Goal: Task Accomplishment & Management: Manage account settings

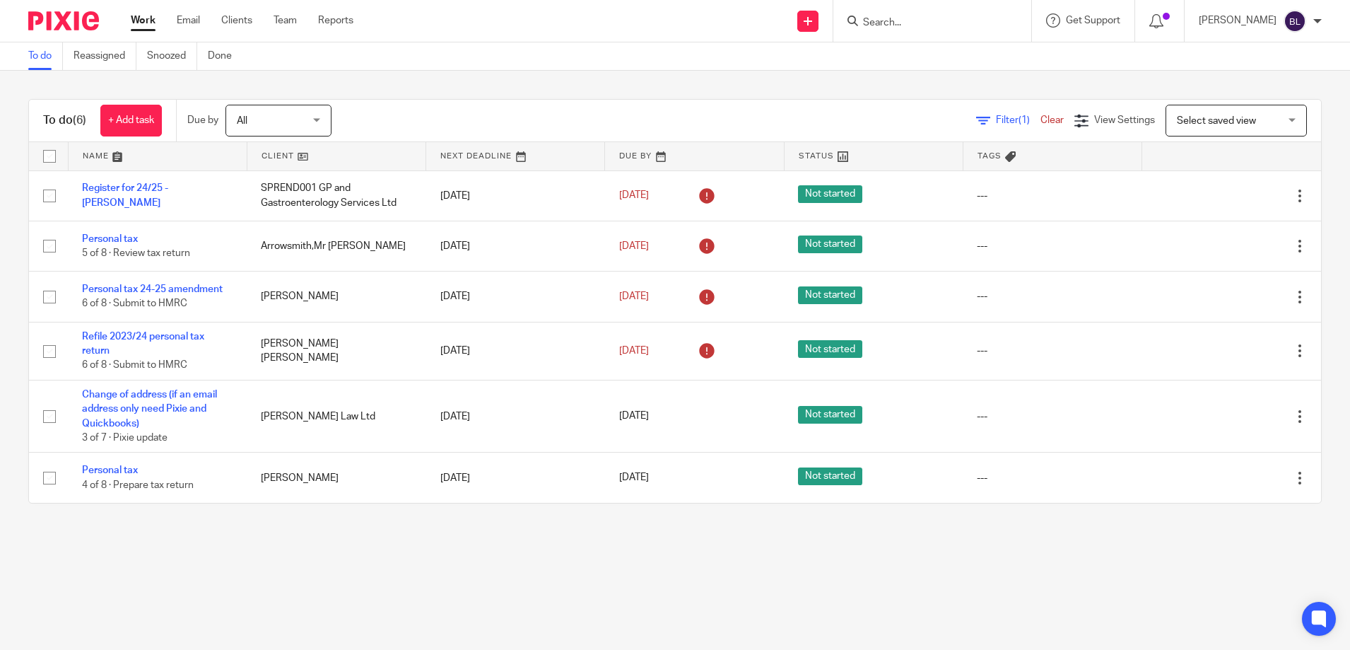
click at [66, 593] on main "To do Reassigned Snoozed Done To do (6) + Add task Due by All All Today Tomorro…" at bounding box center [675, 325] width 1350 height 650
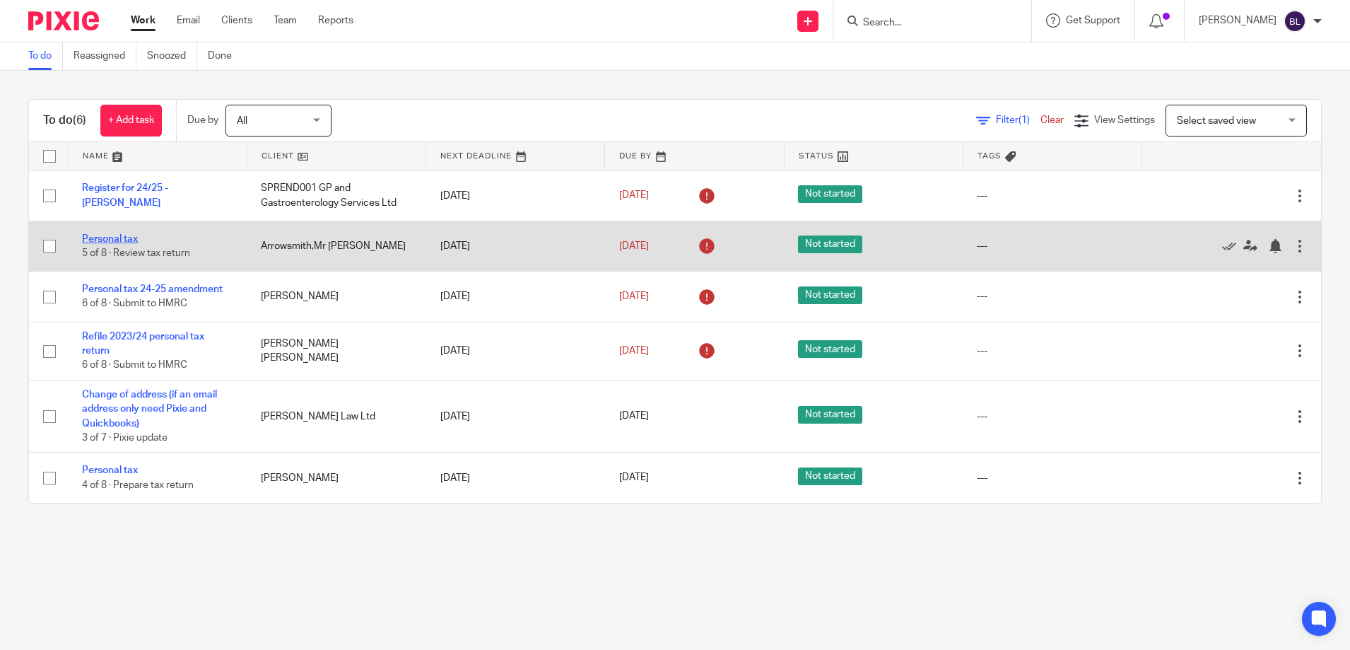
click at [115, 240] on link "Personal tax" at bounding box center [110, 239] width 56 height 10
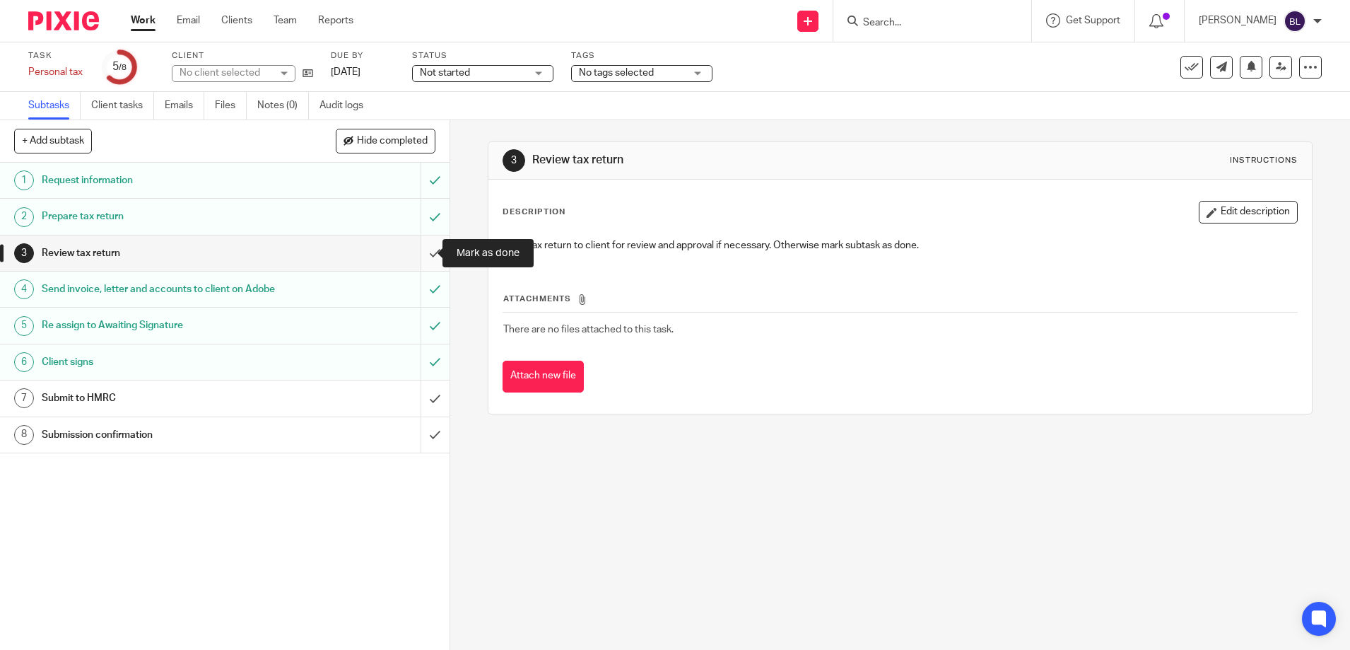
click at [421, 251] on input "submit" at bounding box center [225, 252] width 450 height 35
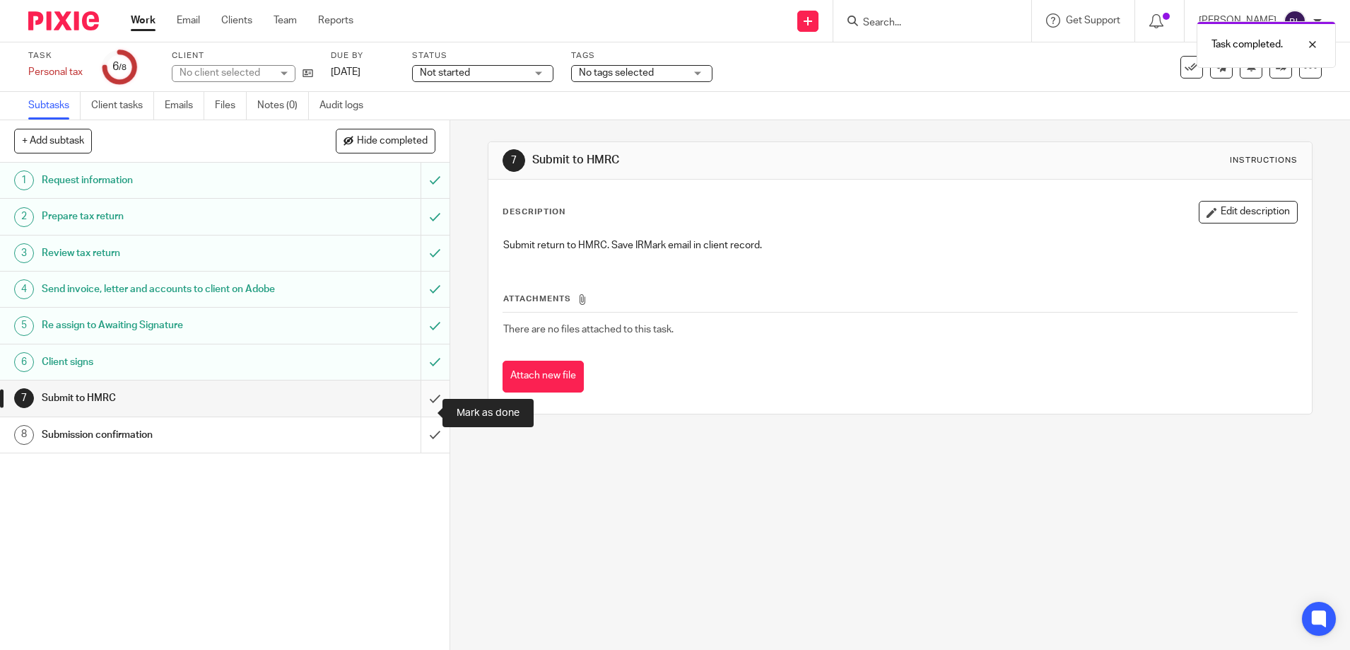
click at [416, 411] on input "submit" at bounding box center [225, 397] width 450 height 35
click at [417, 453] on input "submit" at bounding box center [225, 434] width 450 height 35
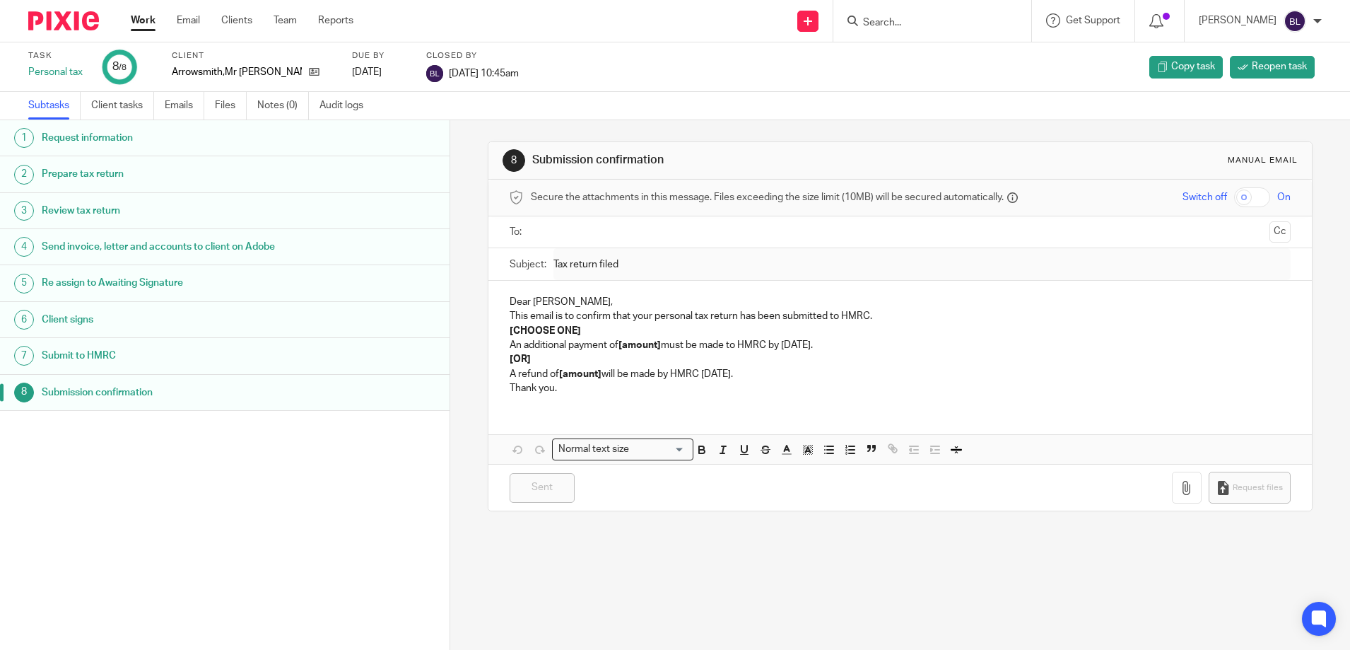
click at [147, 19] on link "Work" at bounding box center [143, 20] width 25 height 14
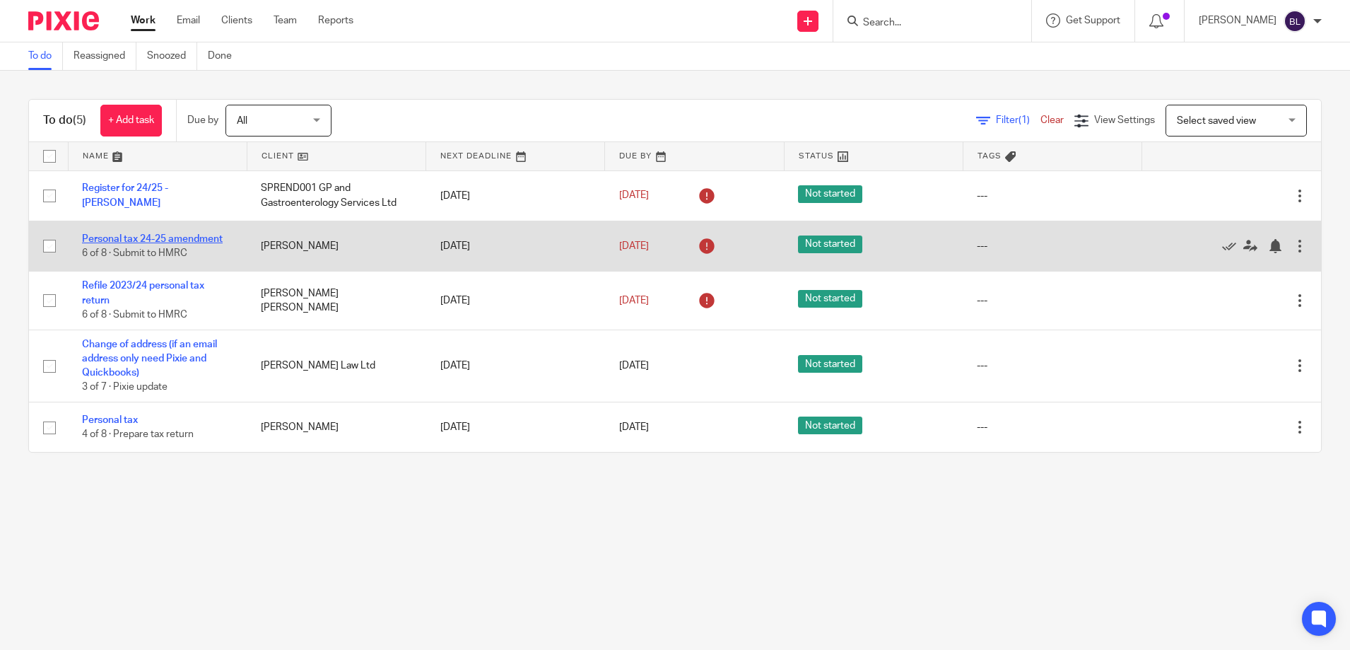
click at [119, 241] on link "Personal tax 24-25 amendment" at bounding box center [152, 239] width 141 height 10
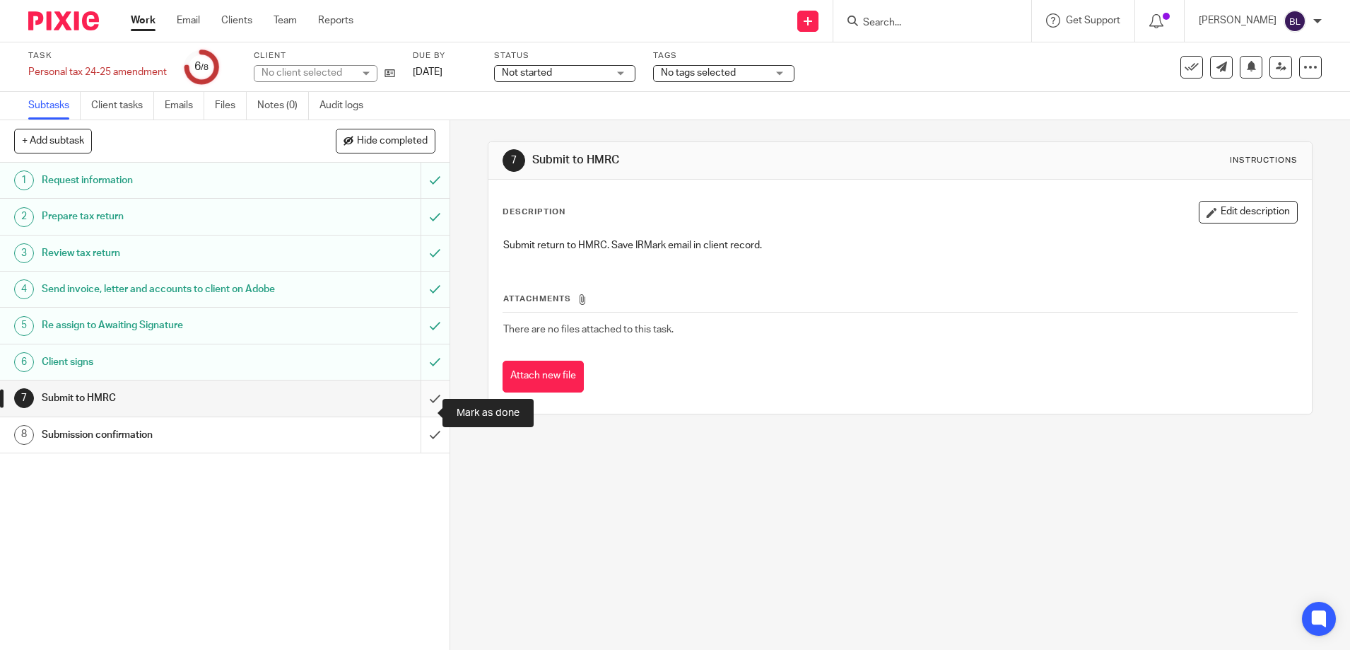
click at [414, 412] on input "submit" at bounding box center [225, 397] width 450 height 35
click at [416, 441] on input "submit" at bounding box center [225, 434] width 450 height 35
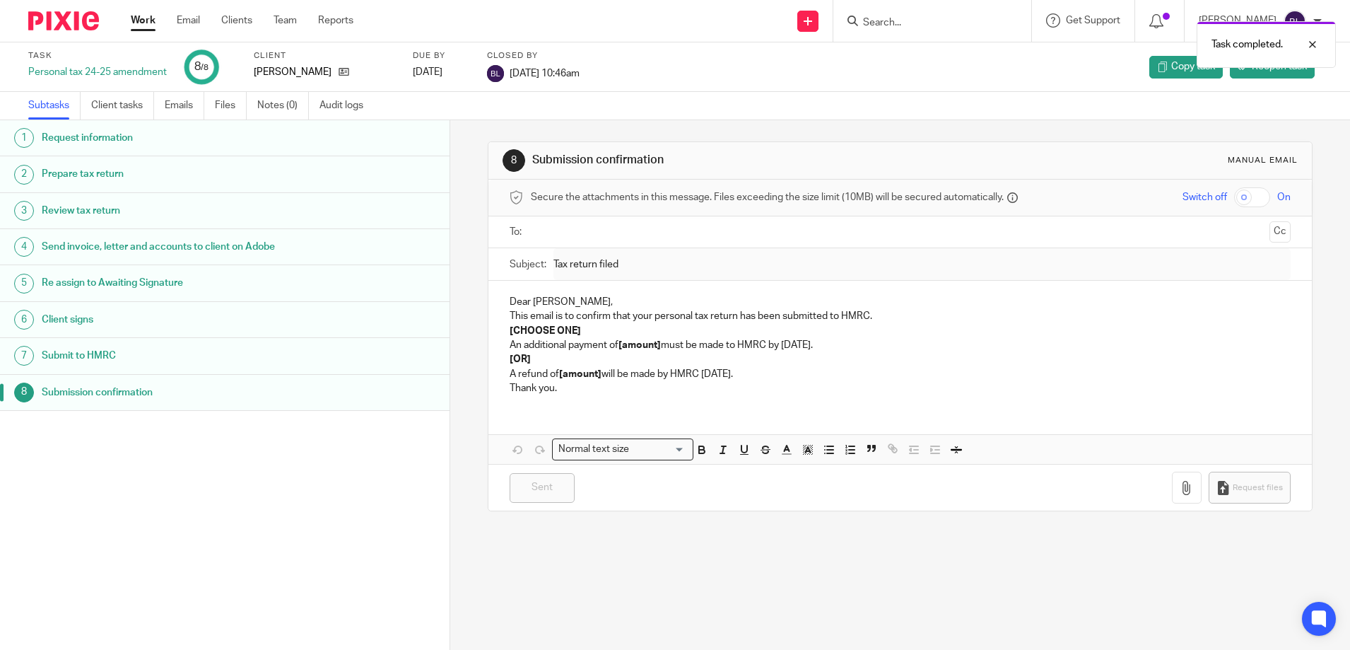
click at [142, 14] on div "Work Email Clients Team Reports Work Email Clients Team Reports Settings" at bounding box center [246, 21] width 258 height 42
click at [138, 19] on link "Work" at bounding box center [143, 20] width 25 height 14
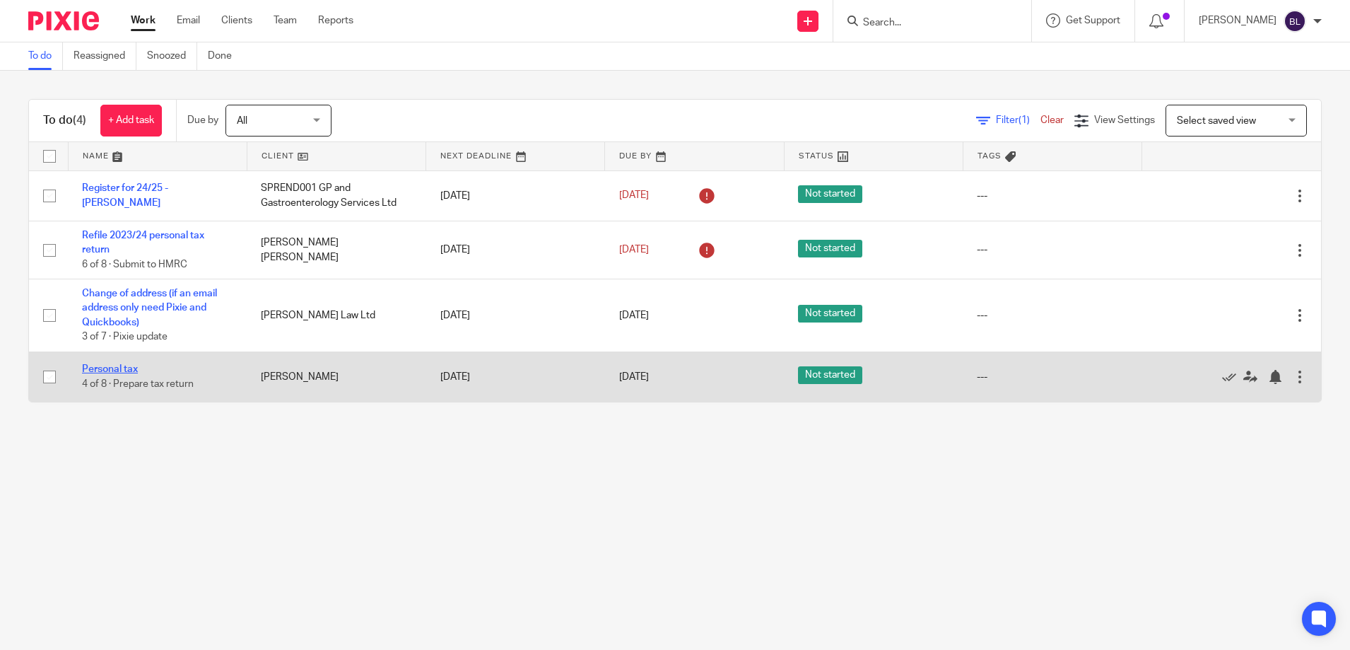
click at [107, 371] on link "Personal tax" at bounding box center [110, 369] width 56 height 10
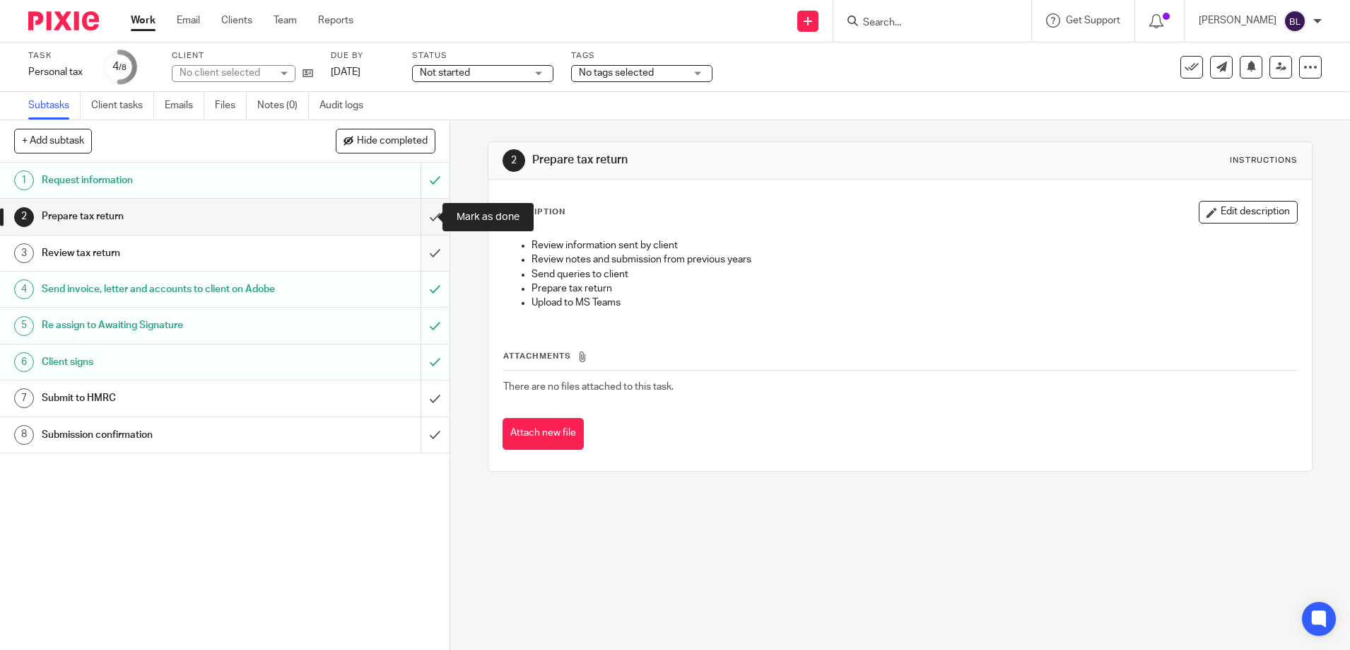
drag, startPoint x: 0, startPoint y: 0, endPoint x: 419, endPoint y: 240, distance: 483.0
click at [420, 211] on input "submit" at bounding box center [225, 216] width 450 height 35
click at [416, 248] on input "submit" at bounding box center [225, 252] width 450 height 35
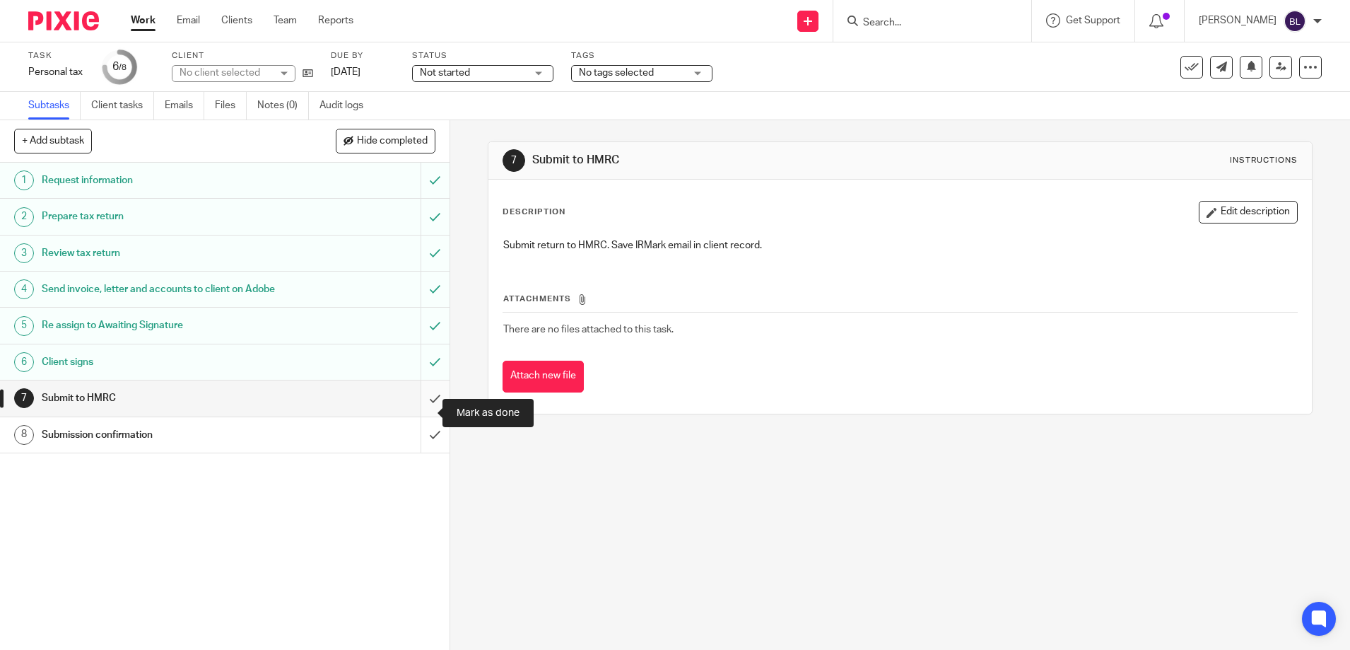
click at [419, 411] on input "submit" at bounding box center [225, 397] width 450 height 35
click at [420, 443] on input "submit" at bounding box center [225, 434] width 450 height 35
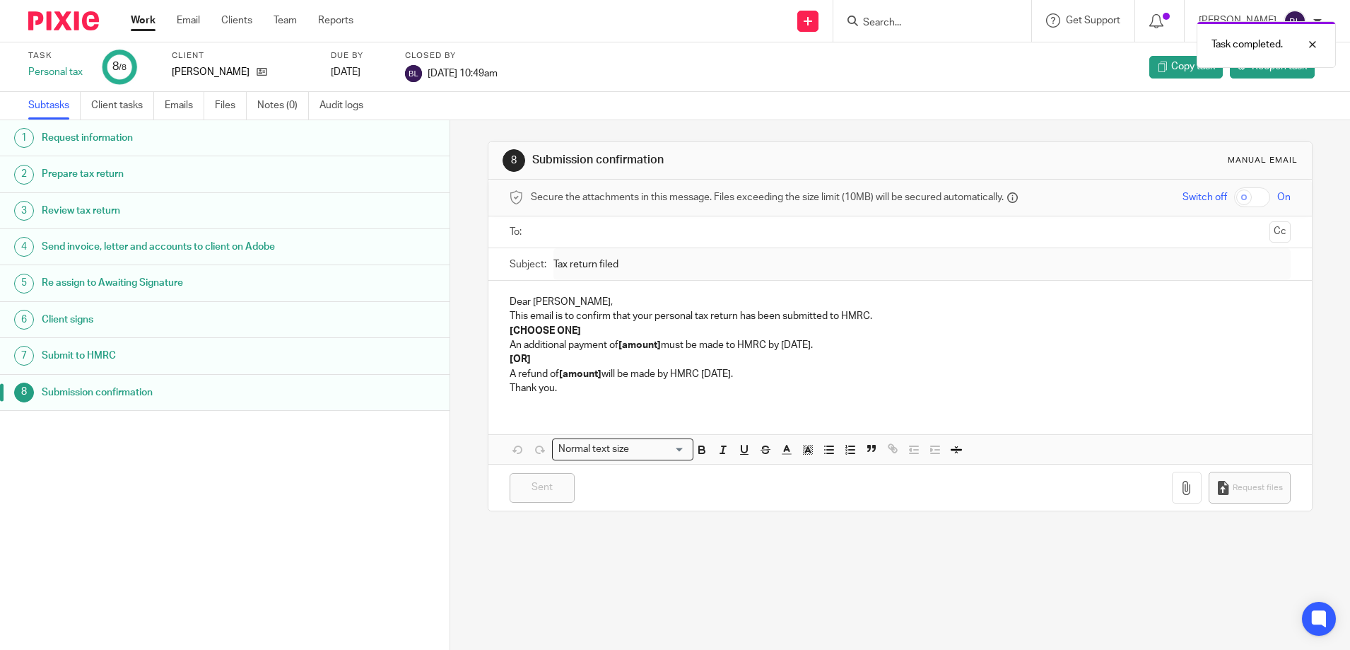
click at [134, 14] on link "Work" at bounding box center [143, 20] width 25 height 14
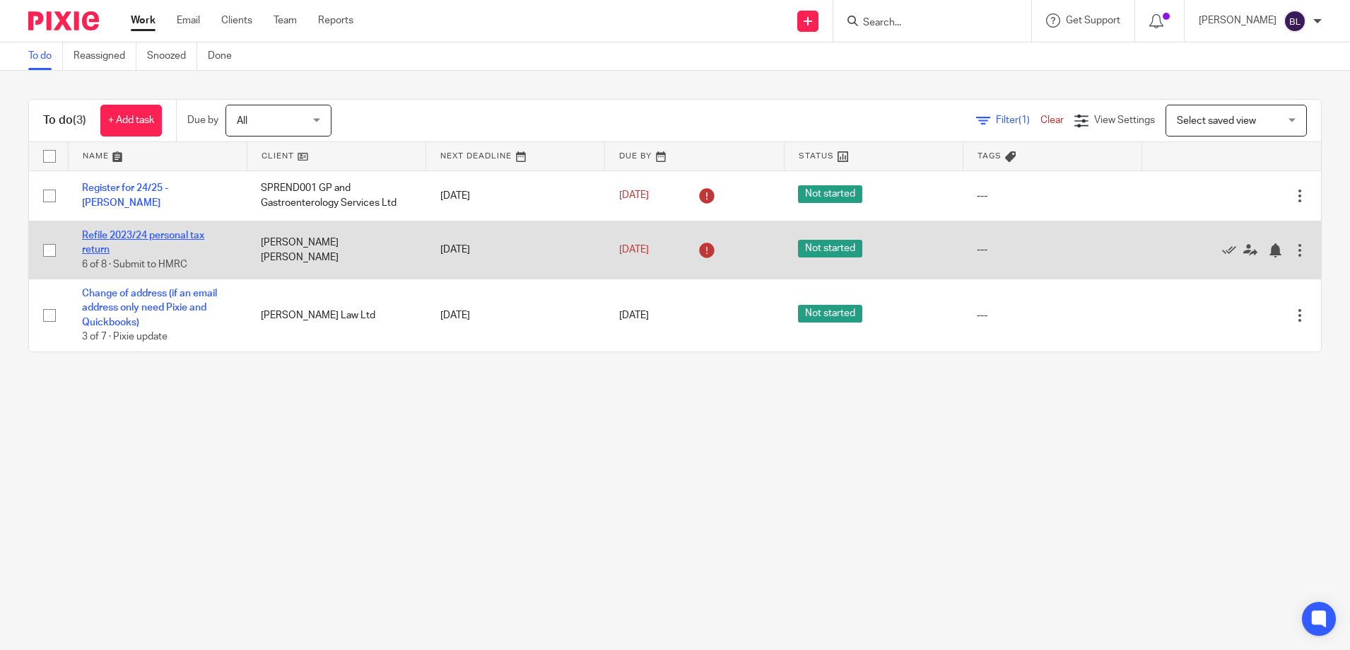
click at [117, 232] on link "Refile 2023/24 personal tax return" at bounding box center [143, 243] width 122 height 24
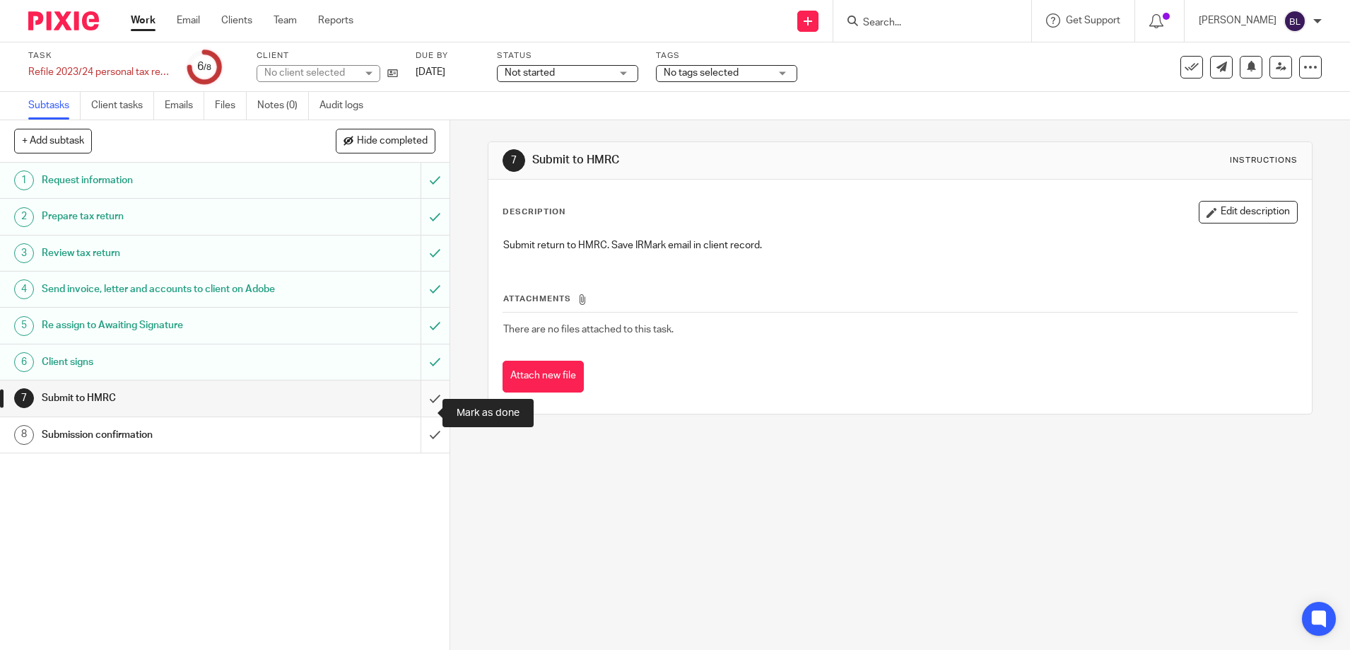
click at [419, 412] on input "submit" at bounding box center [225, 397] width 450 height 35
click at [420, 446] on input "submit" at bounding box center [225, 434] width 450 height 35
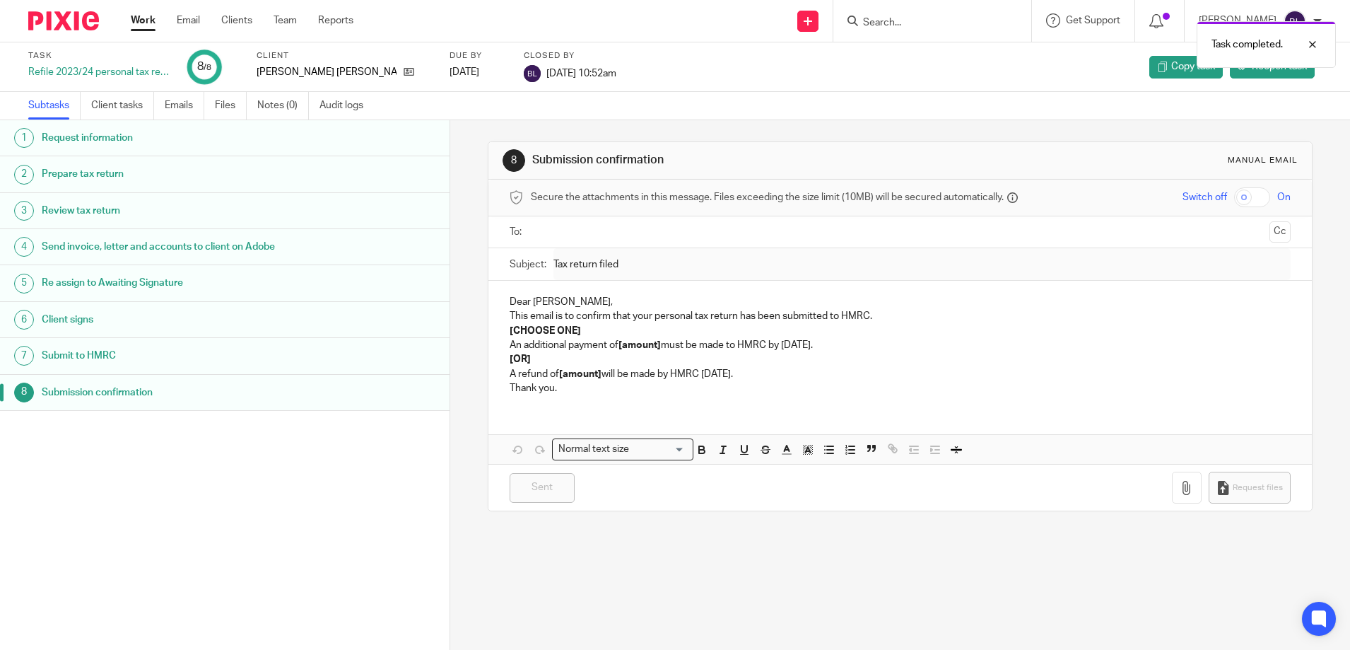
click at [141, 24] on link "Work" at bounding box center [143, 20] width 25 height 14
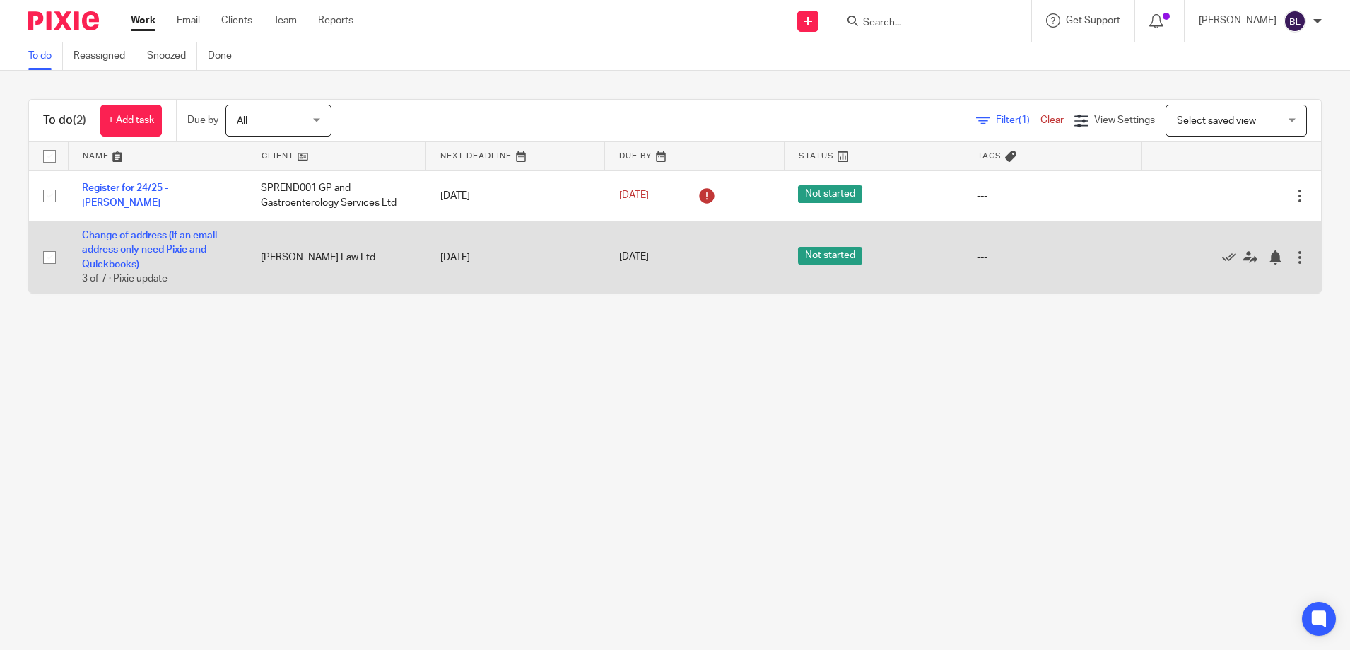
click at [308, 258] on td "Ashton Ross Law Ltd" at bounding box center [336, 257] width 179 height 72
click at [132, 235] on link "Change of address (if an email address only need Pixie and Quickbooks)" at bounding box center [149, 250] width 135 height 39
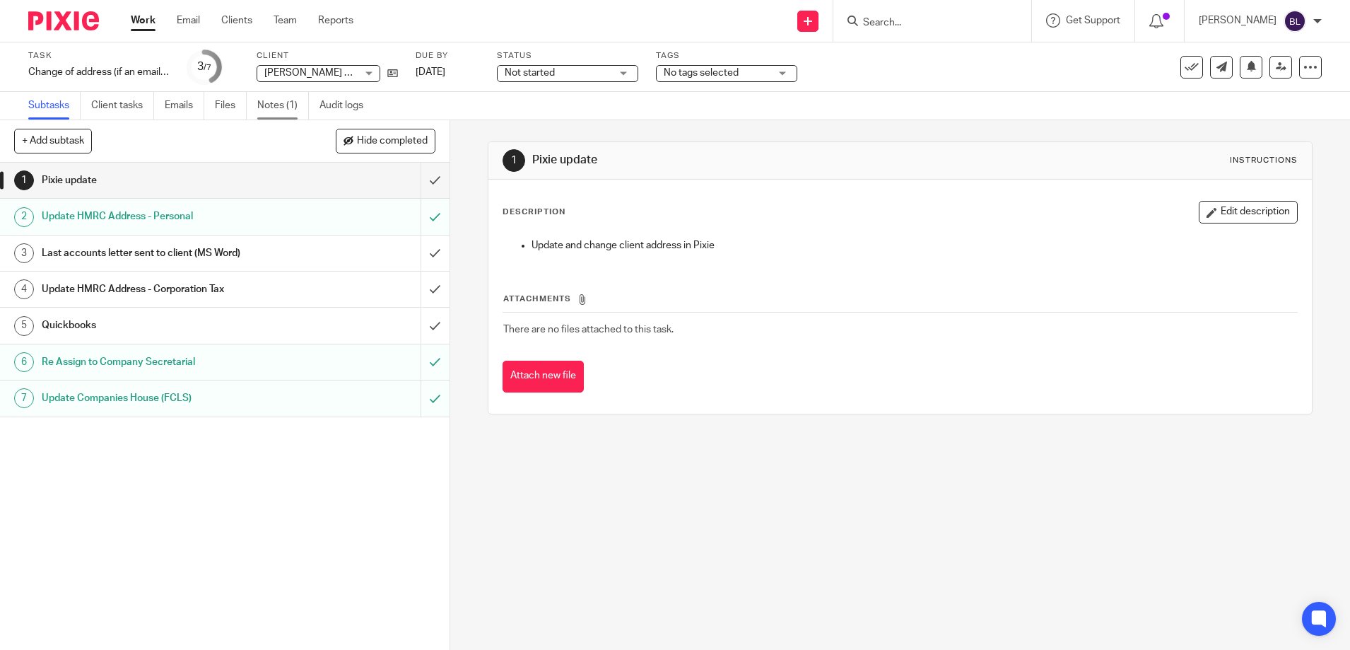
click at [279, 100] on link "Notes (1)" at bounding box center [283, 106] width 52 height 28
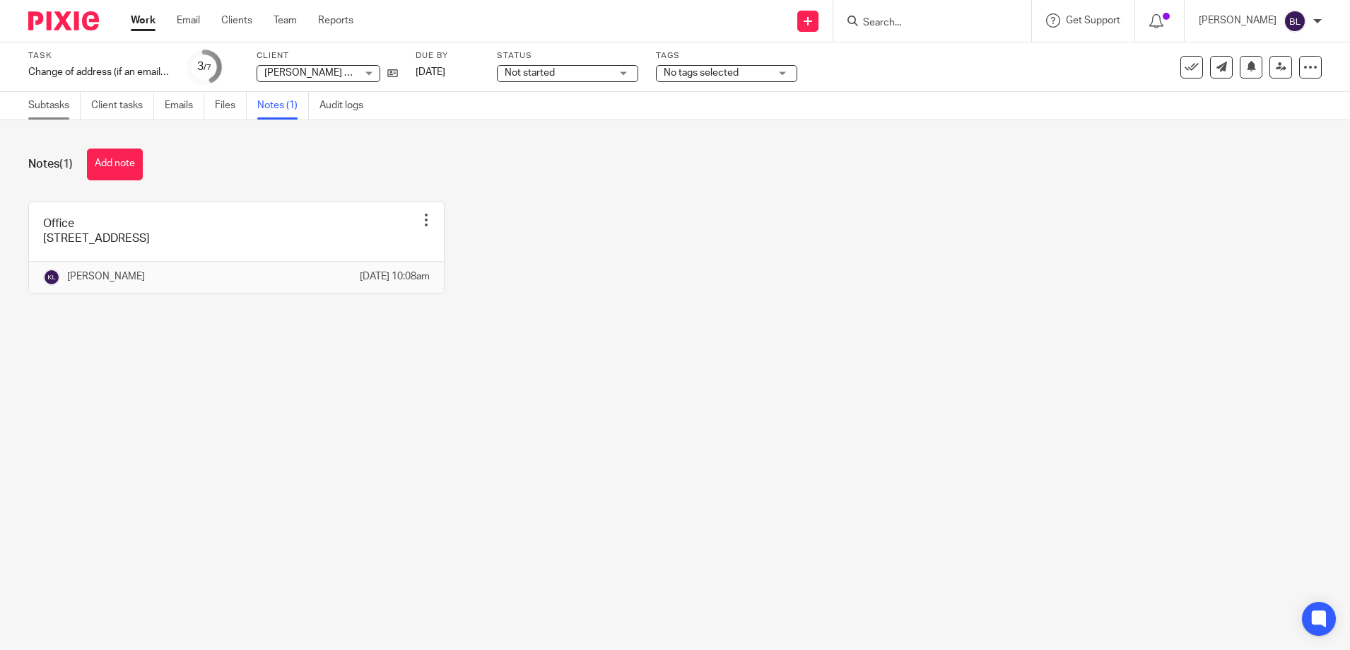
click at [38, 103] on link "Subtasks" at bounding box center [54, 106] width 52 height 28
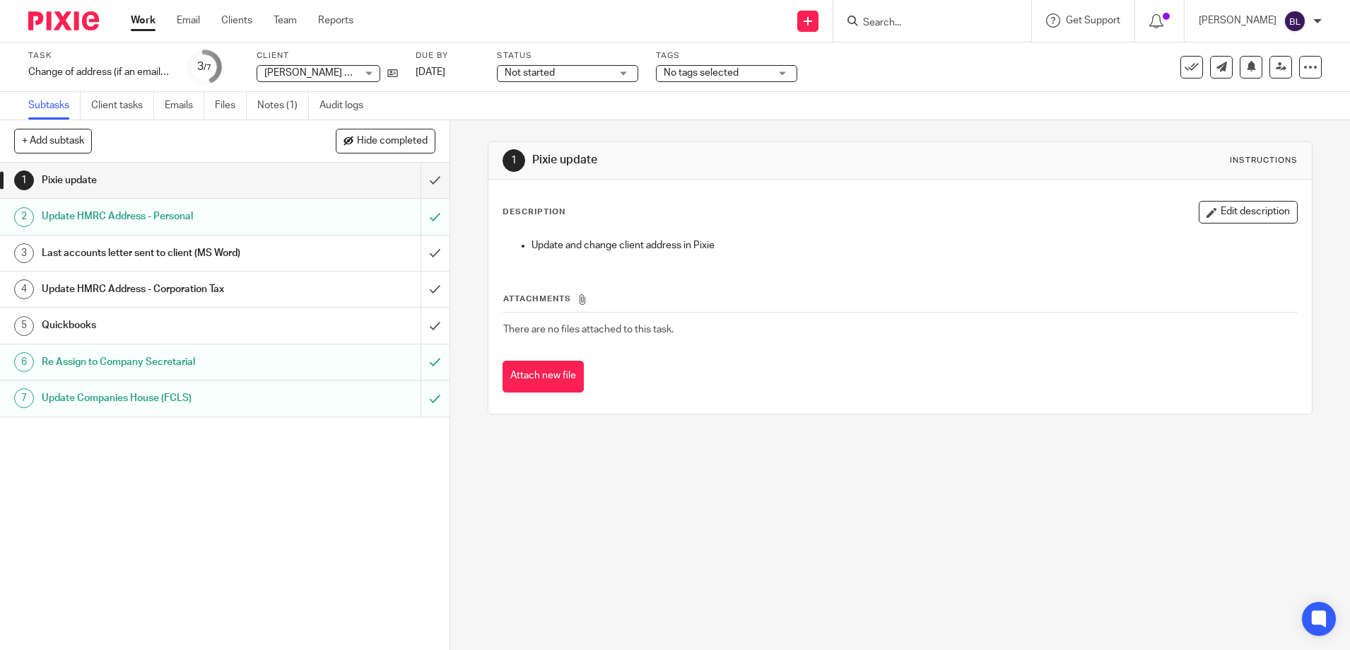
click at [881, 21] on input "Search" at bounding box center [925, 23] width 127 height 13
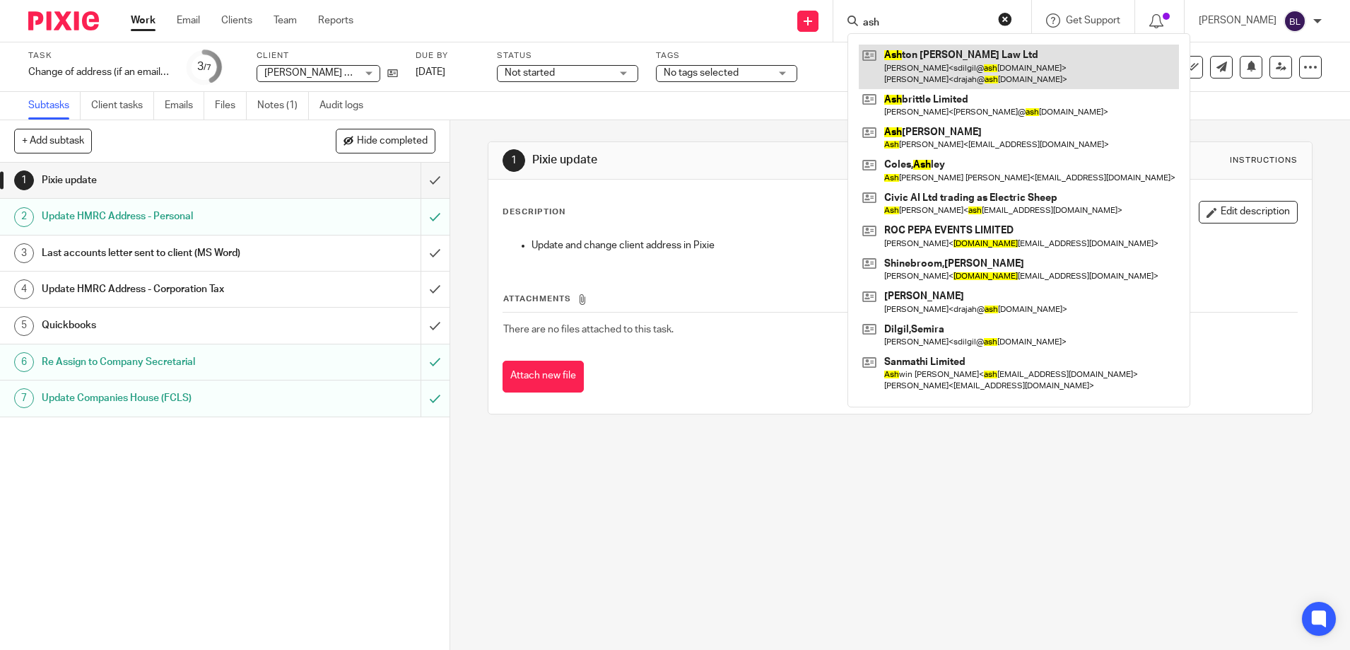
type input "ash"
click at [935, 52] on link at bounding box center [1019, 67] width 320 height 44
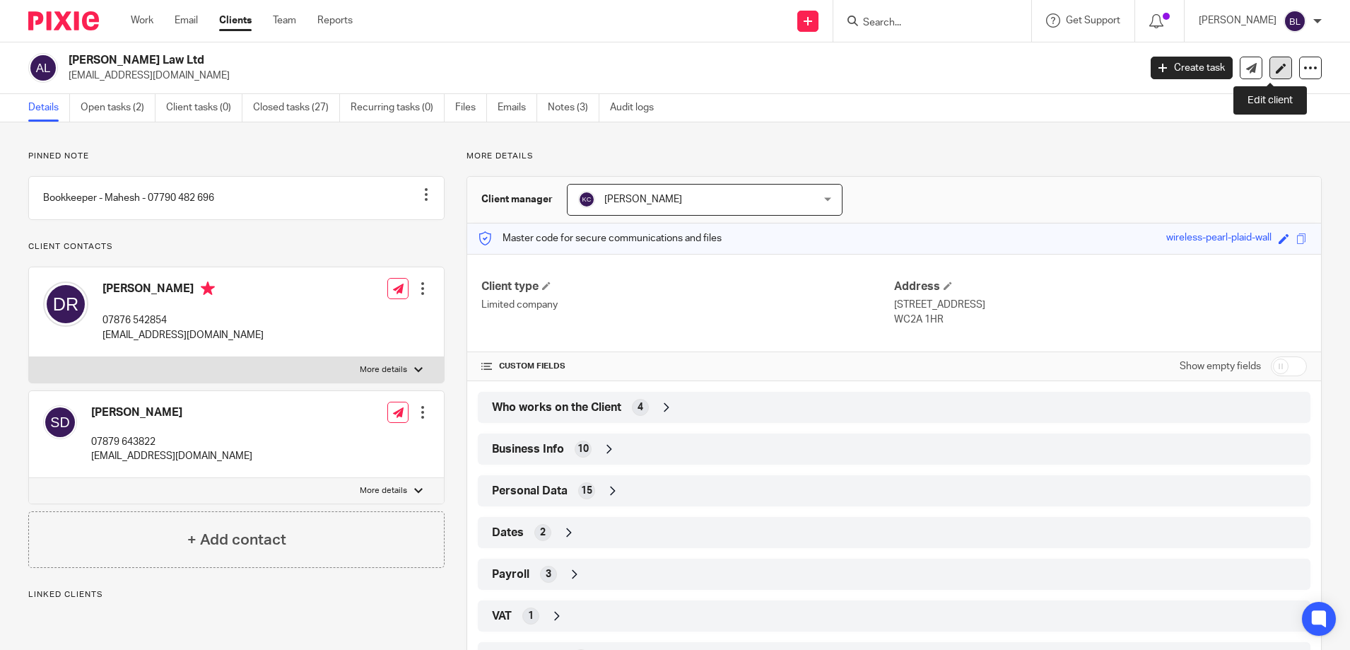
click at [1276, 68] on icon at bounding box center [1281, 68] width 11 height 11
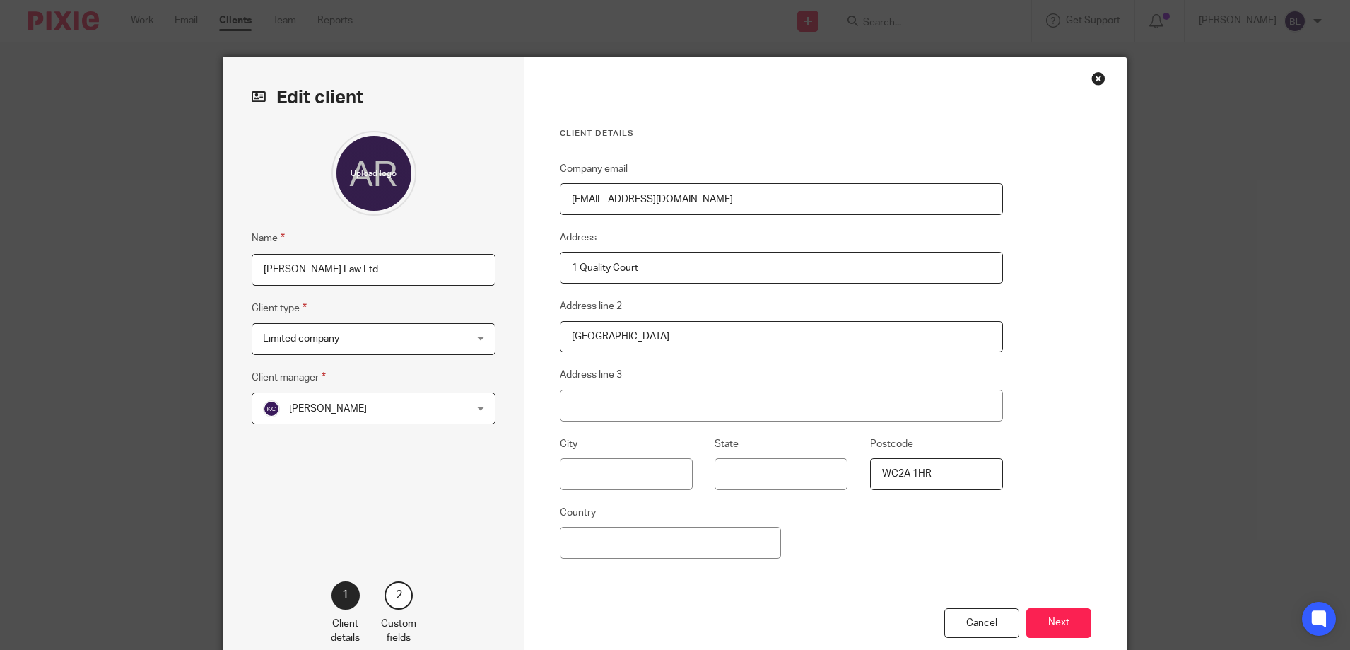
drag, startPoint x: 653, startPoint y: 264, endPoint x: 537, endPoint y: 267, distance: 116.0
click at [537, 267] on div "Client details Company email drajah@ashtonrosslaw.com Address 1 Quality Court A…" at bounding box center [826, 365] width 602 height 616
type input "120 HOLBORN"
type input "[GEOGRAPHIC_DATA]"
type input "EC1N 2TD"
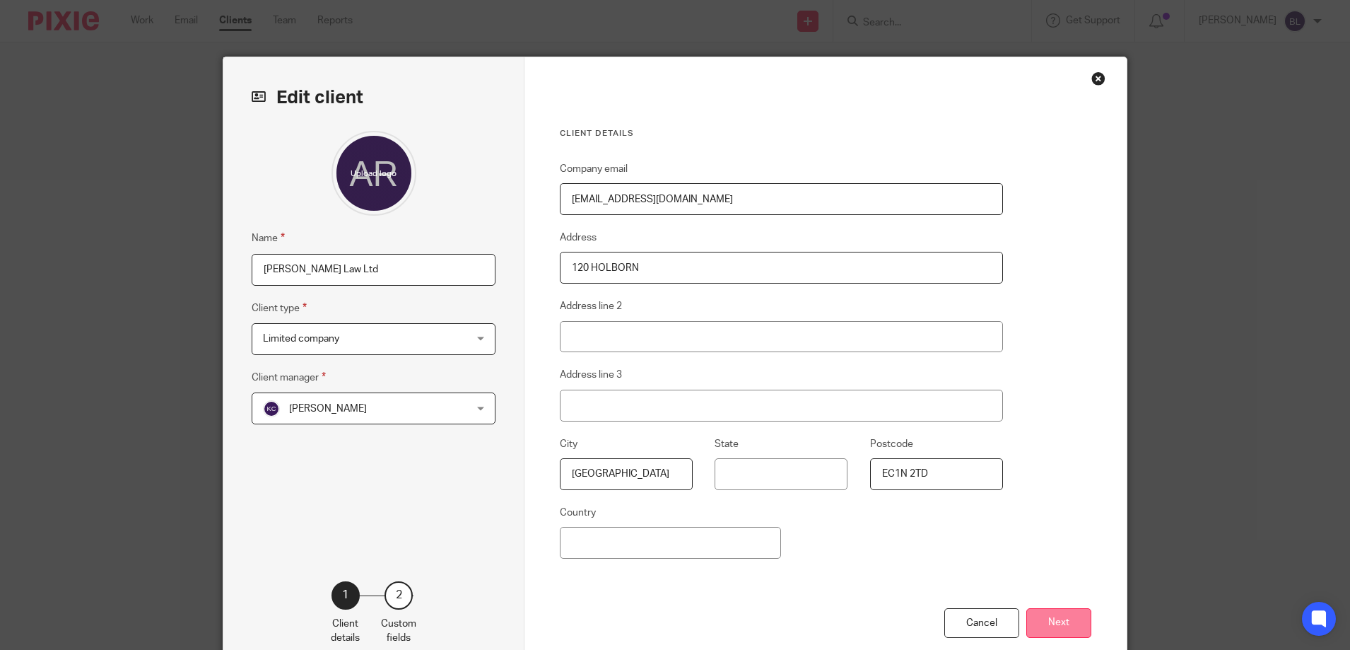
click at [1058, 622] on button "Next" at bounding box center [1059, 623] width 65 height 30
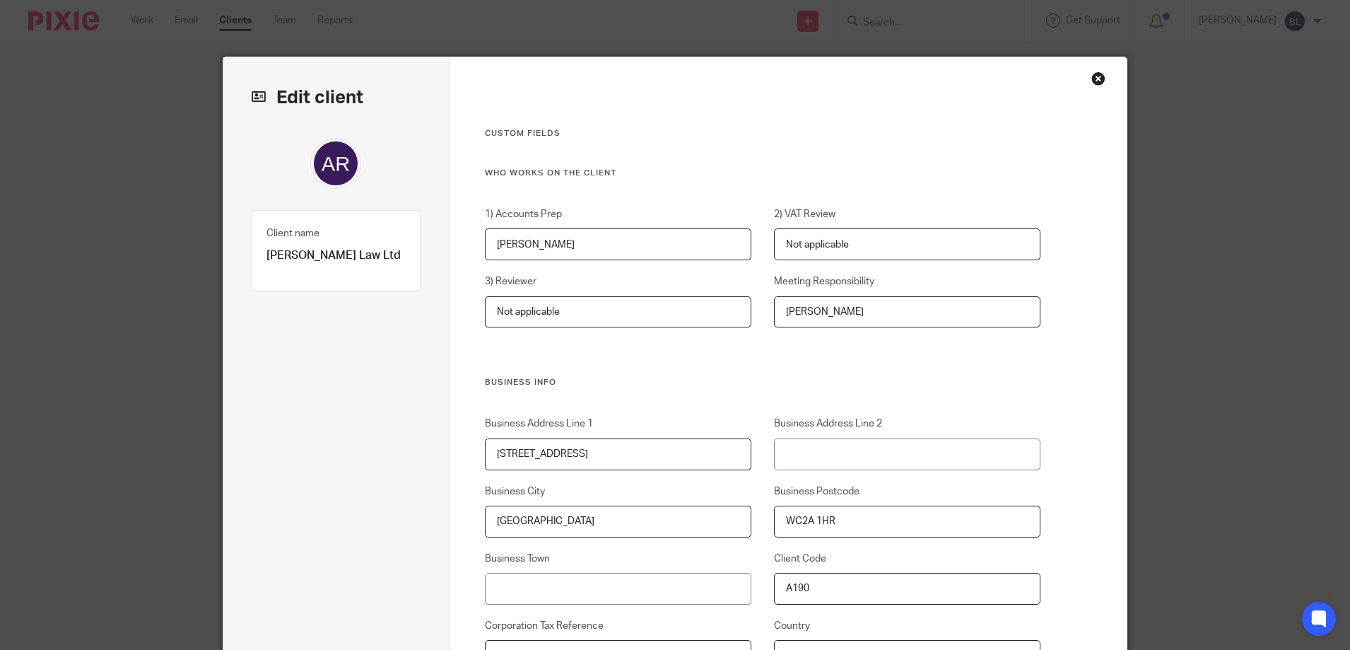
drag, startPoint x: 594, startPoint y: 453, endPoint x: 327, endPoint y: 438, distance: 267.7
type input "120 HOLBORN"
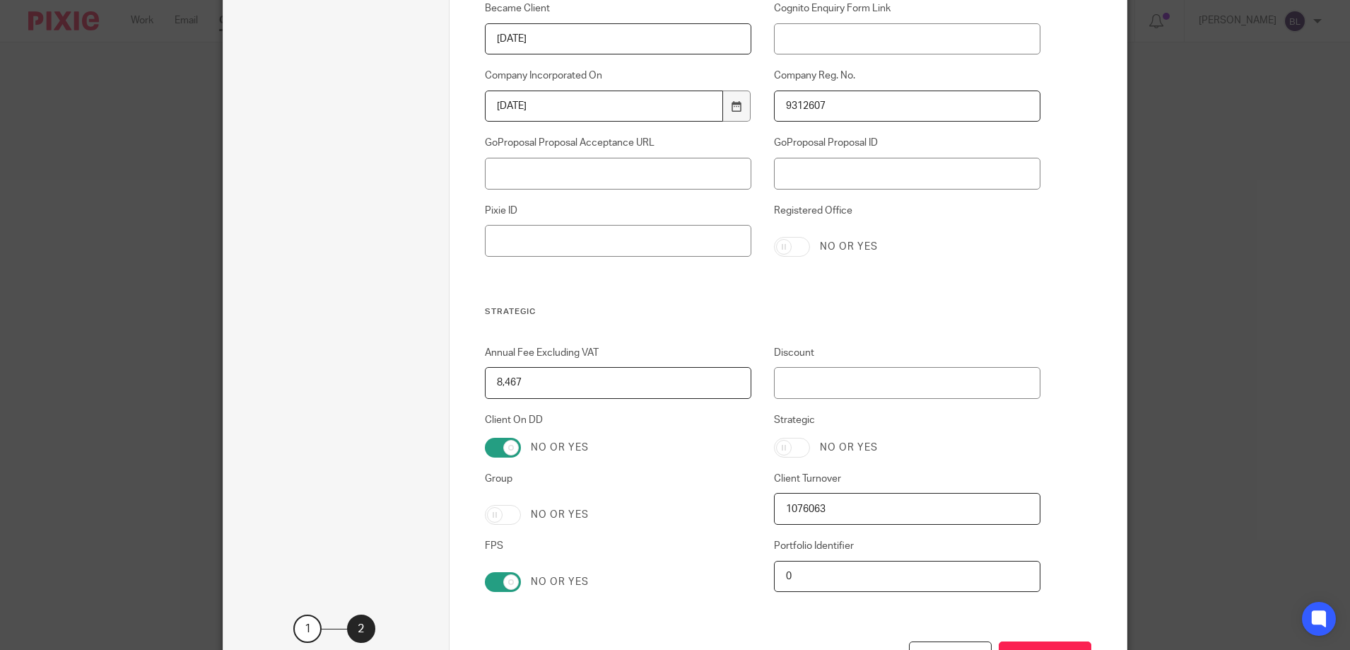
scroll to position [2801, 0]
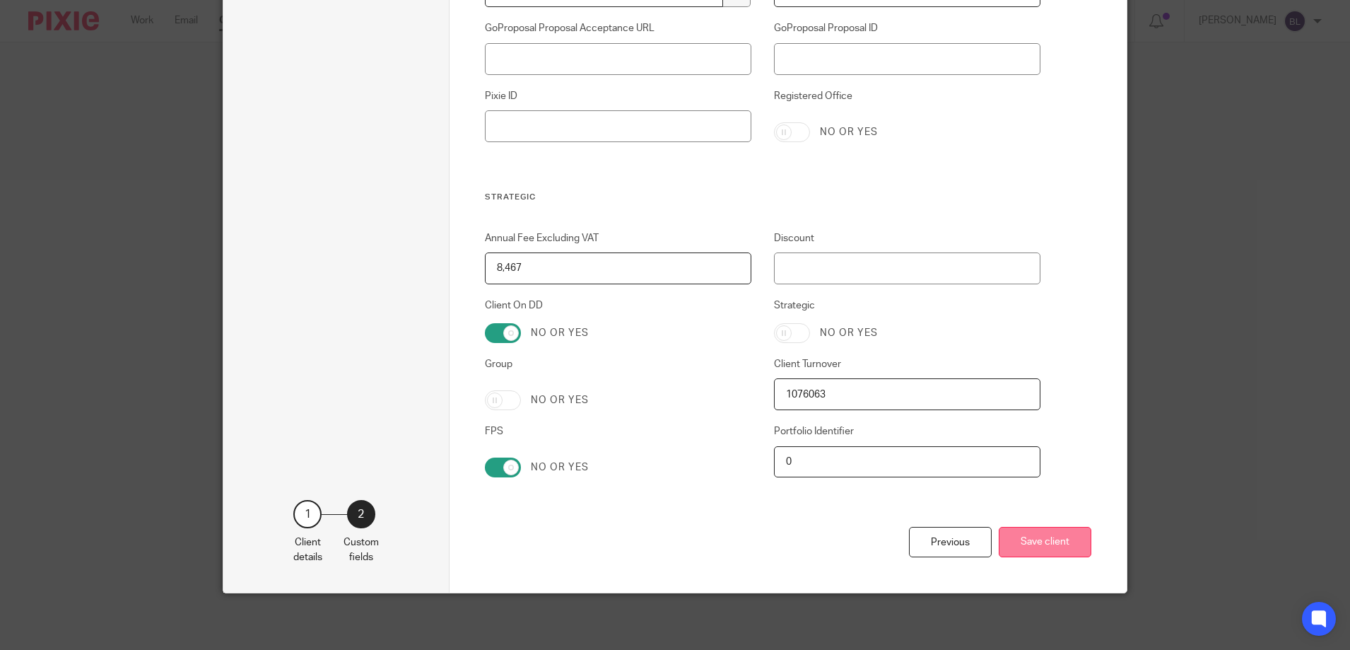
type input "EC1N 2TD"
click at [1038, 538] on button "Save client" at bounding box center [1045, 542] width 93 height 30
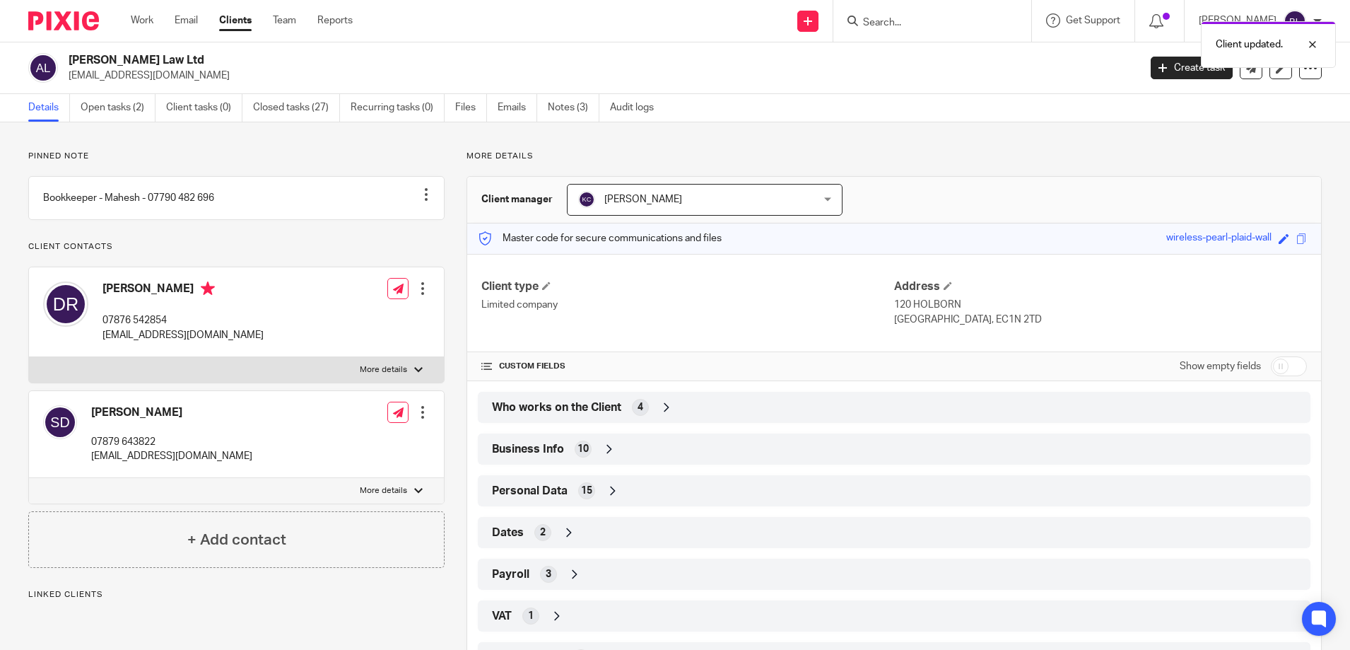
click at [420, 296] on div at bounding box center [423, 288] width 14 height 14
click at [344, 334] on link "Edit contact" at bounding box center [355, 335] width 135 height 21
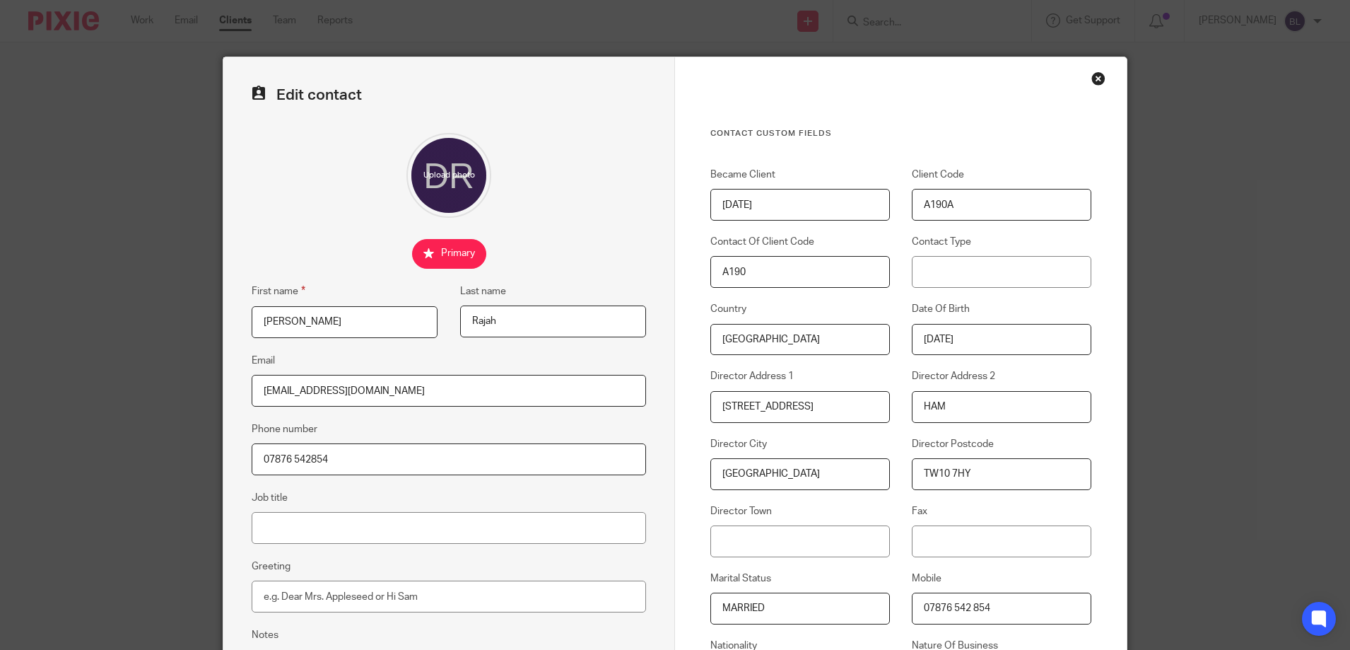
click at [1096, 79] on div "Close this dialog window" at bounding box center [1099, 78] width 14 height 14
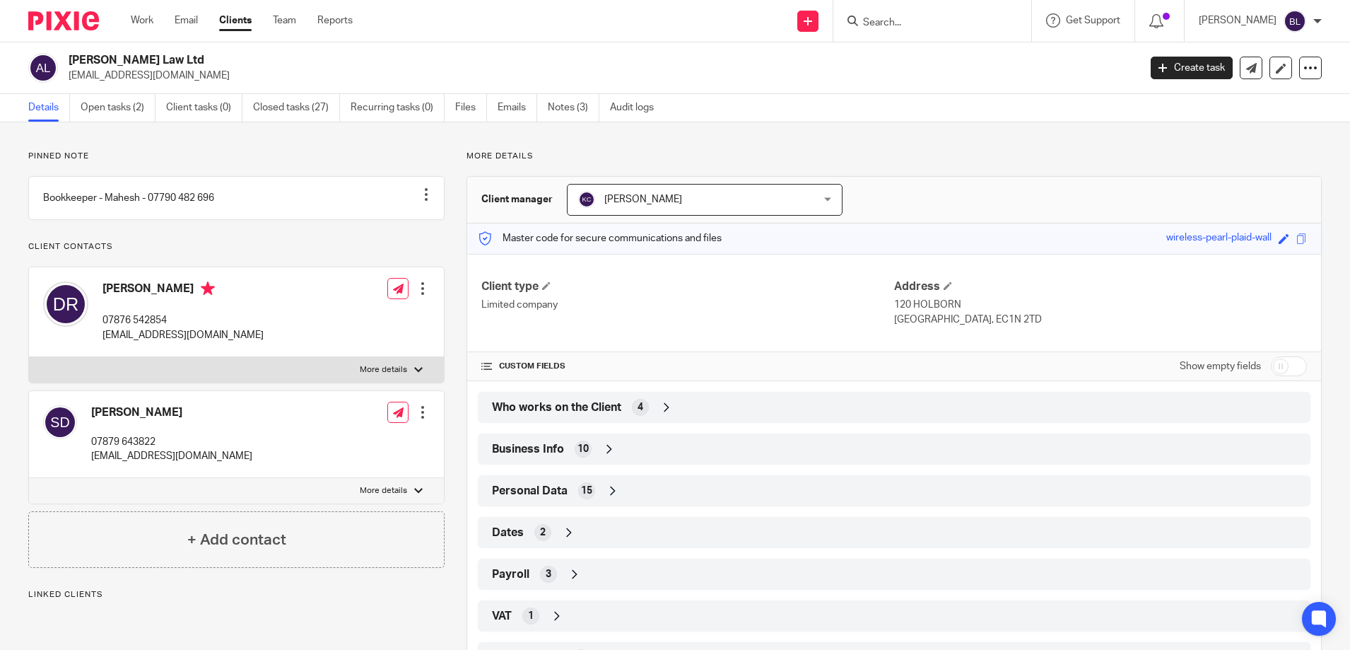
click at [418, 419] on div at bounding box center [423, 412] width 14 height 14
click at [326, 457] on link "Edit contact" at bounding box center [355, 458] width 135 height 21
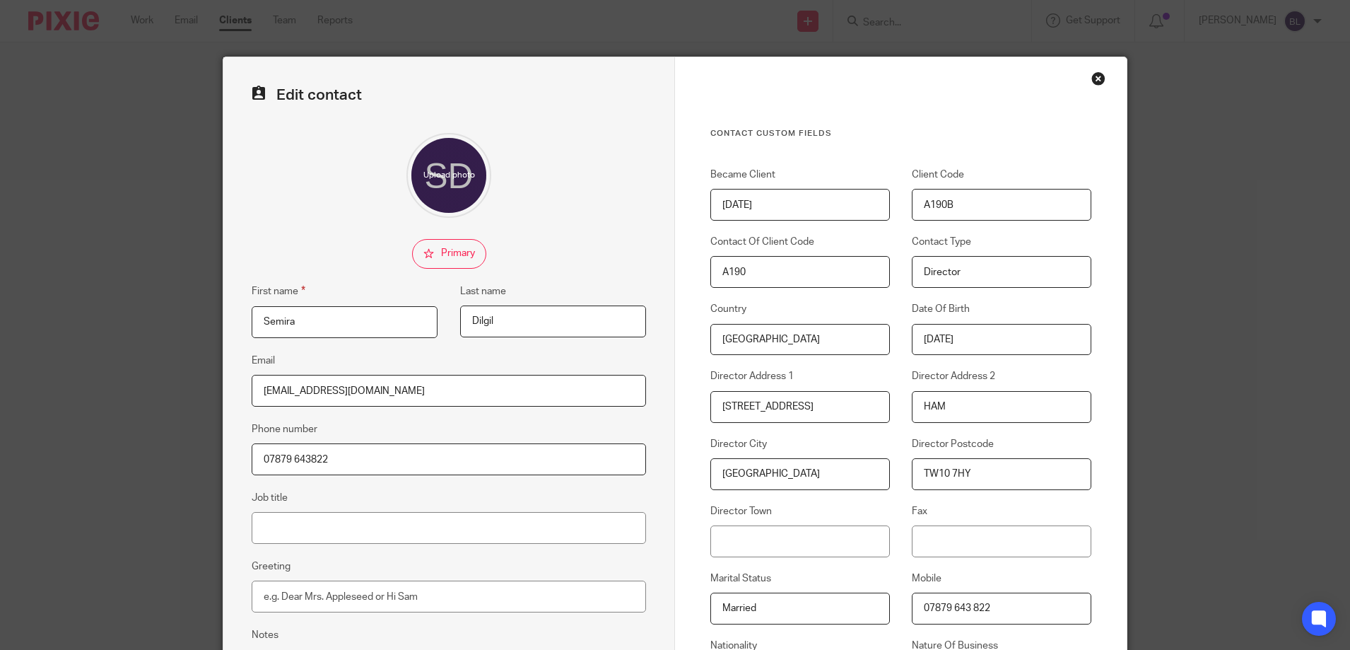
click at [1097, 76] on div "Close this dialog window" at bounding box center [1099, 78] width 14 height 14
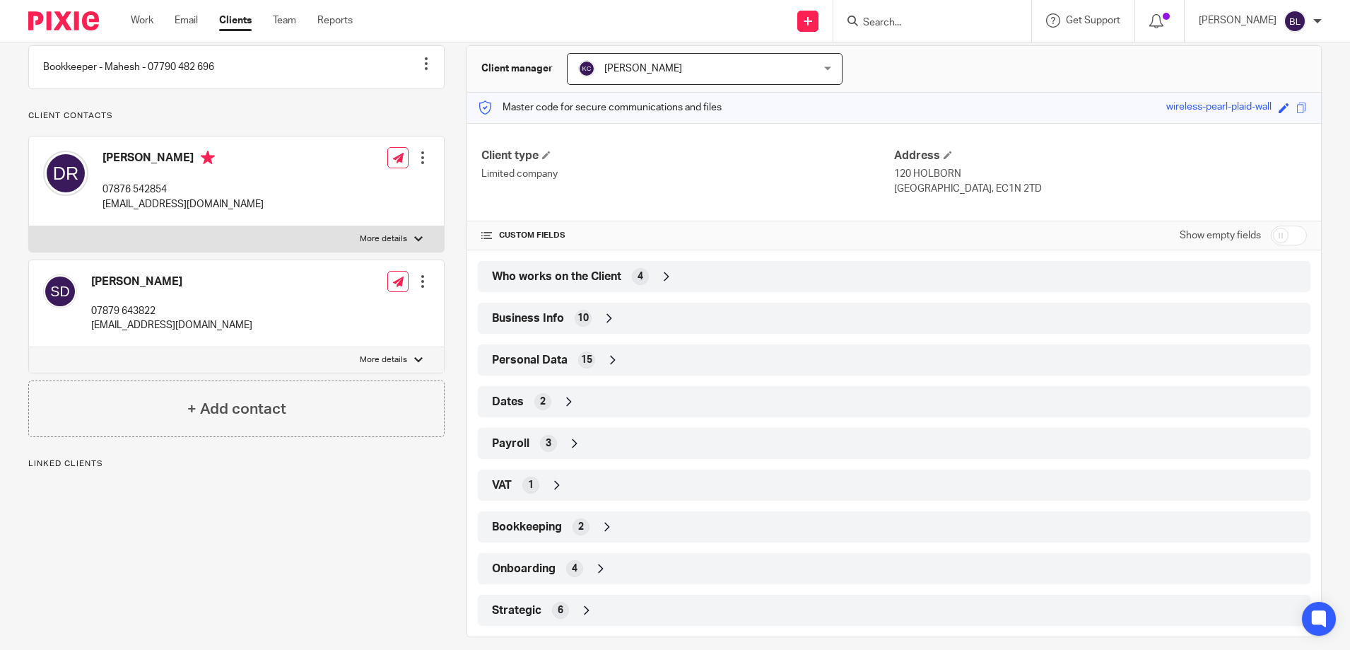
scroll to position [146, 0]
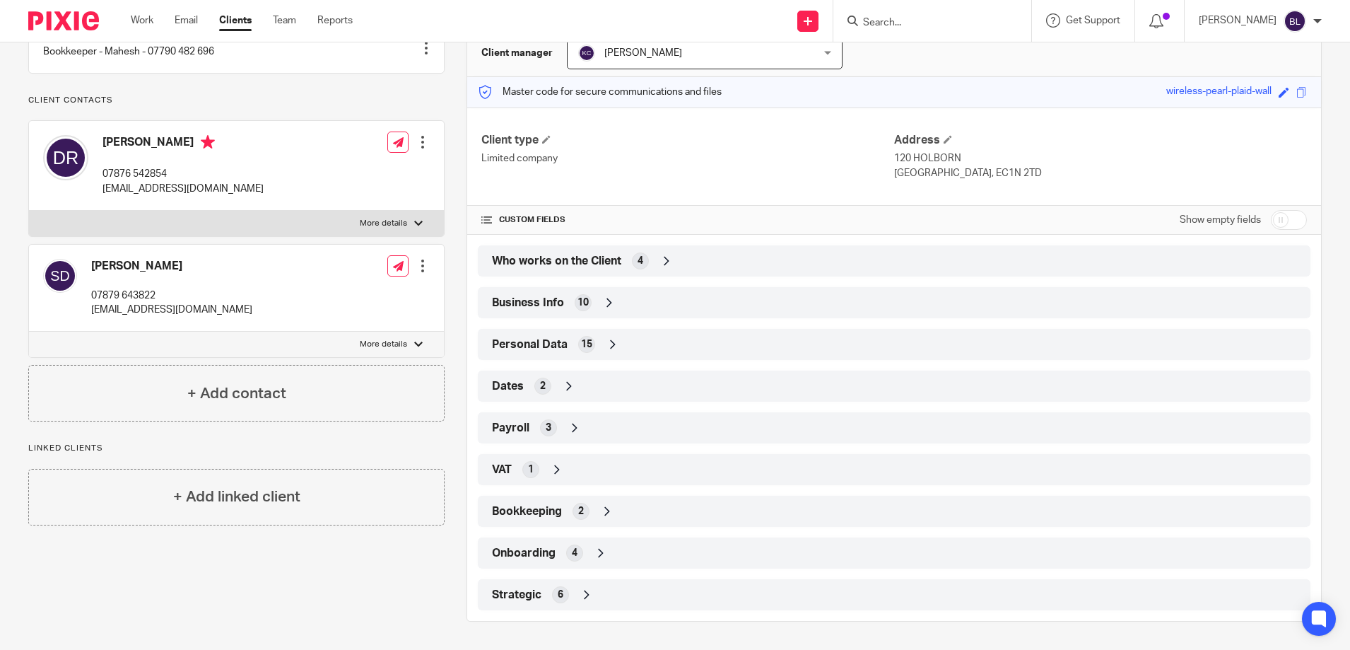
click at [883, 17] on input "Search" at bounding box center [925, 23] width 127 height 13
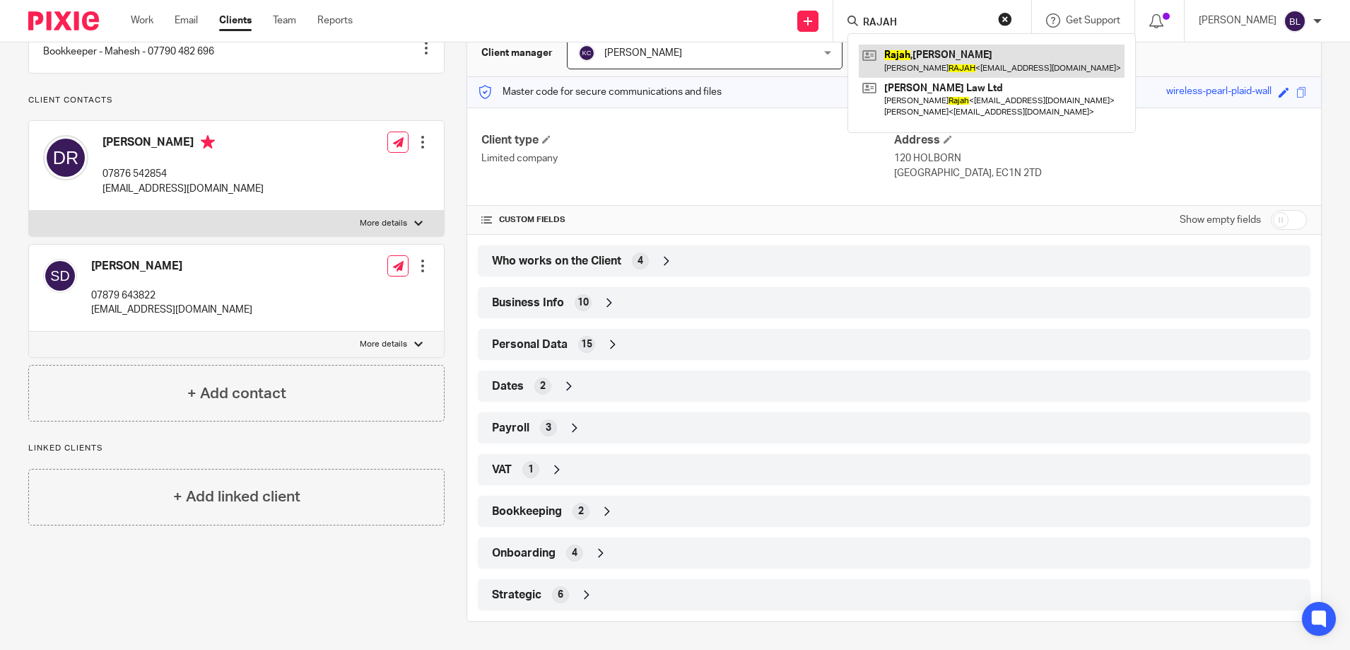
type input "RAJAH"
click at [911, 58] on link at bounding box center [992, 61] width 266 height 33
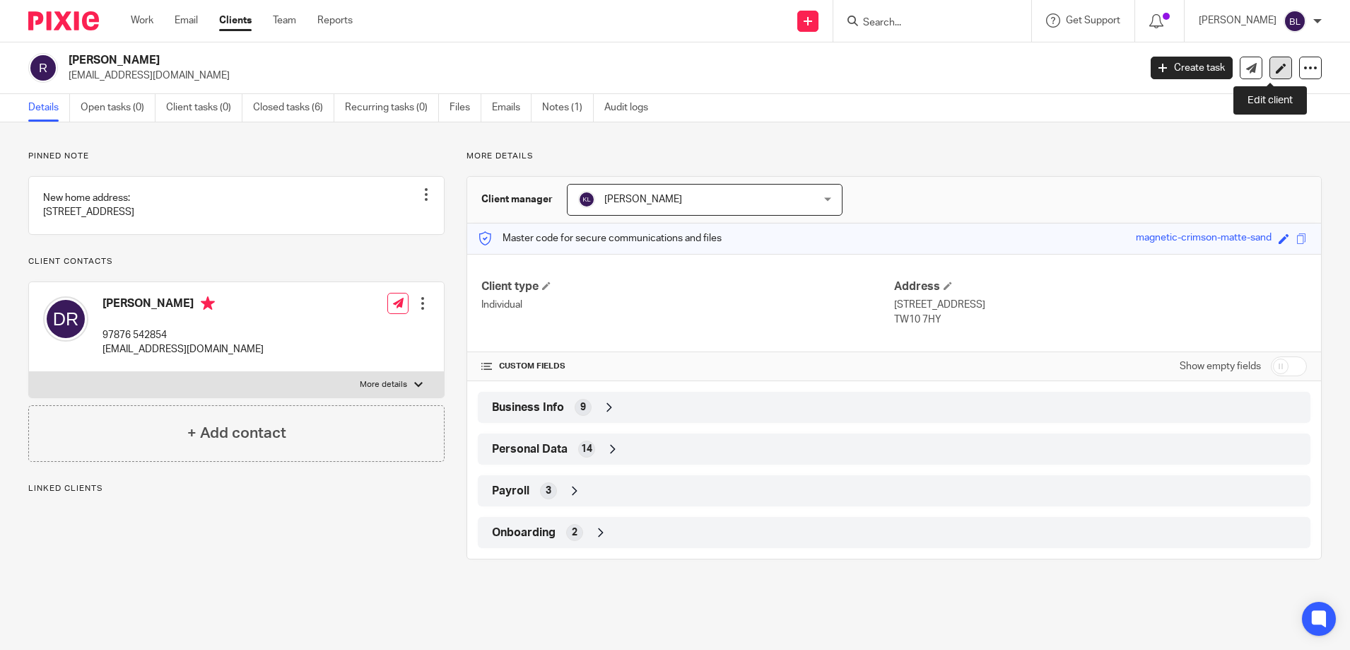
click at [1276, 64] on icon at bounding box center [1281, 68] width 11 height 11
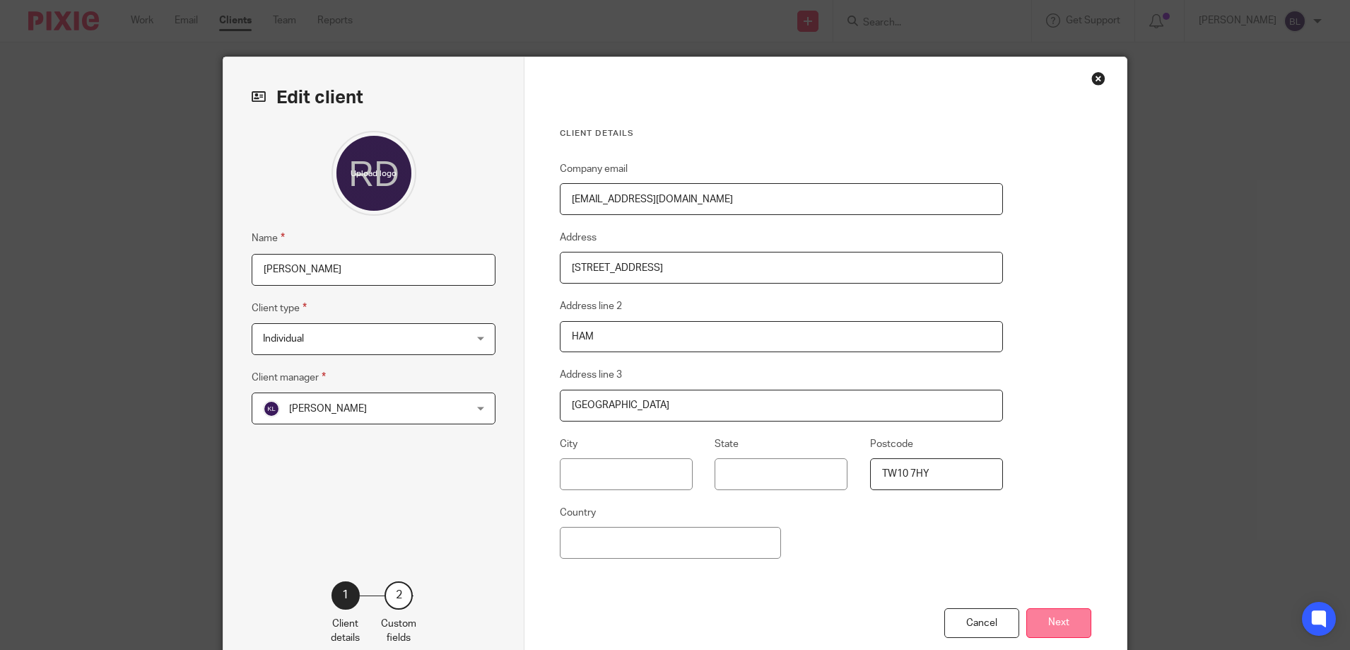
click at [1051, 622] on button "Next" at bounding box center [1059, 623] width 65 height 30
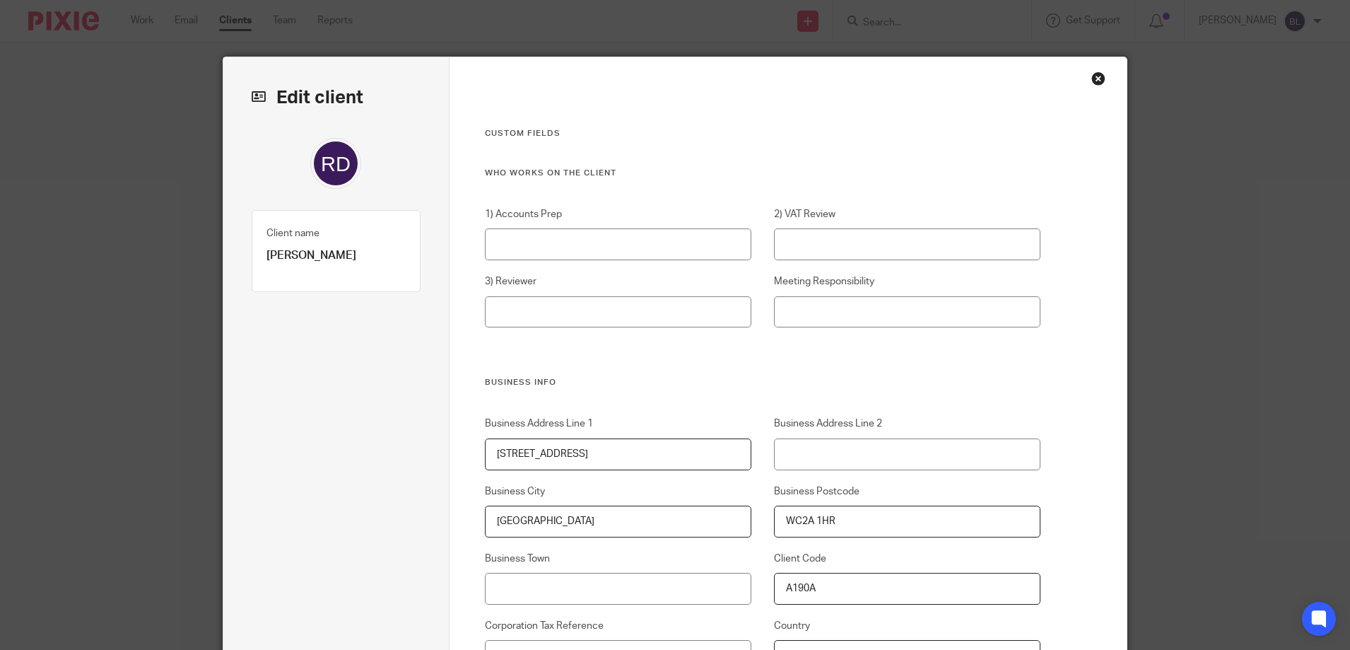
drag, startPoint x: 598, startPoint y: 455, endPoint x: 414, endPoint y: 418, distance: 187.5
type input "120 HOLBORN"
drag, startPoint x: 872, startPoint y: 522, endPoint x: 695, endPoint y: 510, distance: 177.1
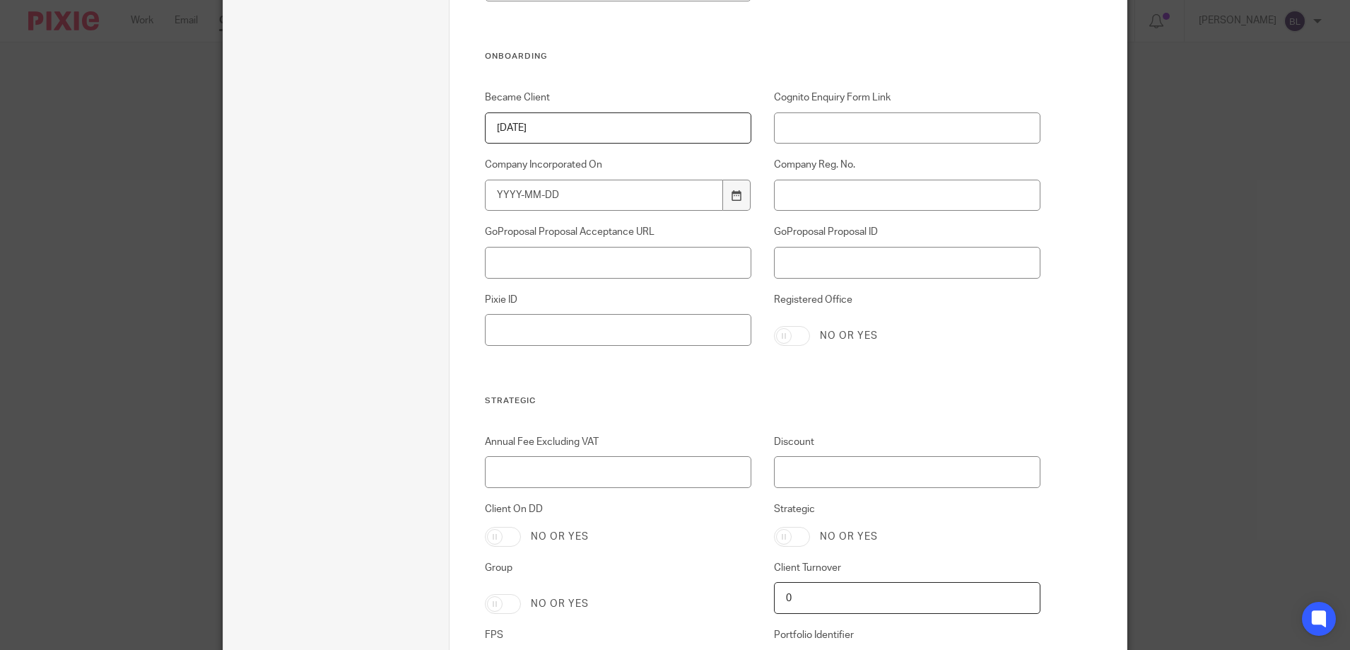
scroll to position [2801, 0]
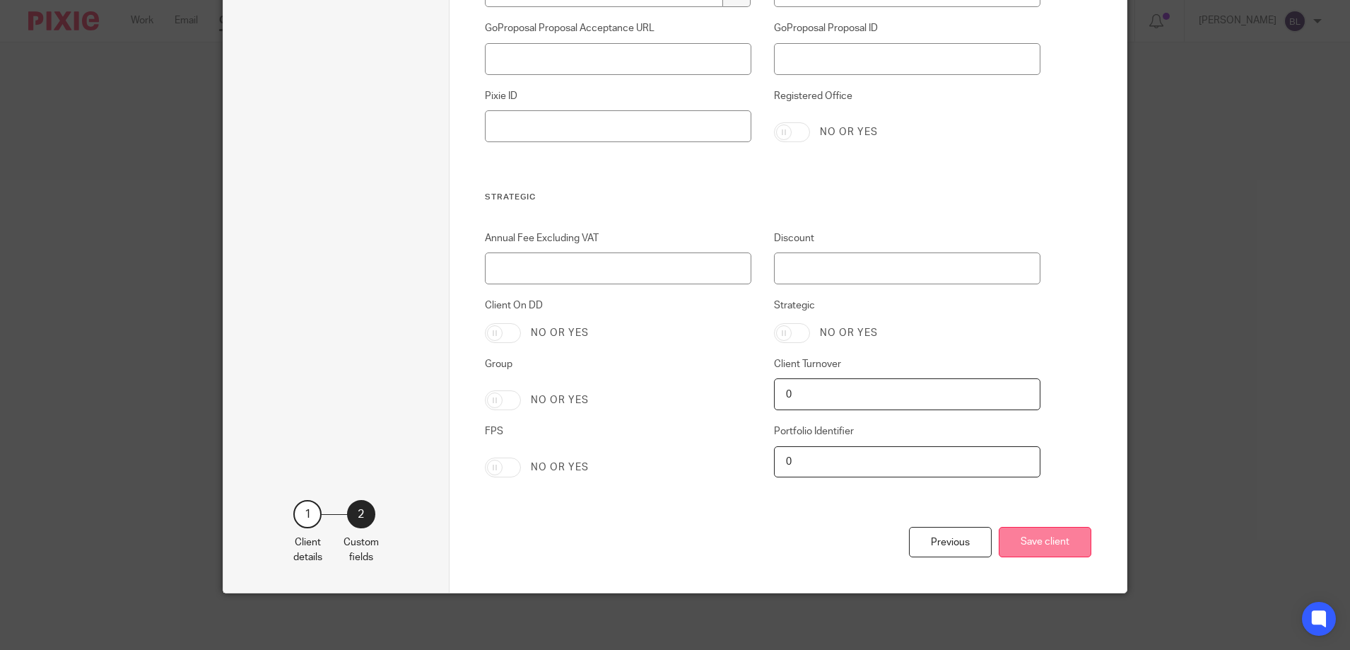
type input "EC1N 2TD"
click at [1034, 544] on button "Save client" at bounding box center [1045, 542] width 93 height 30
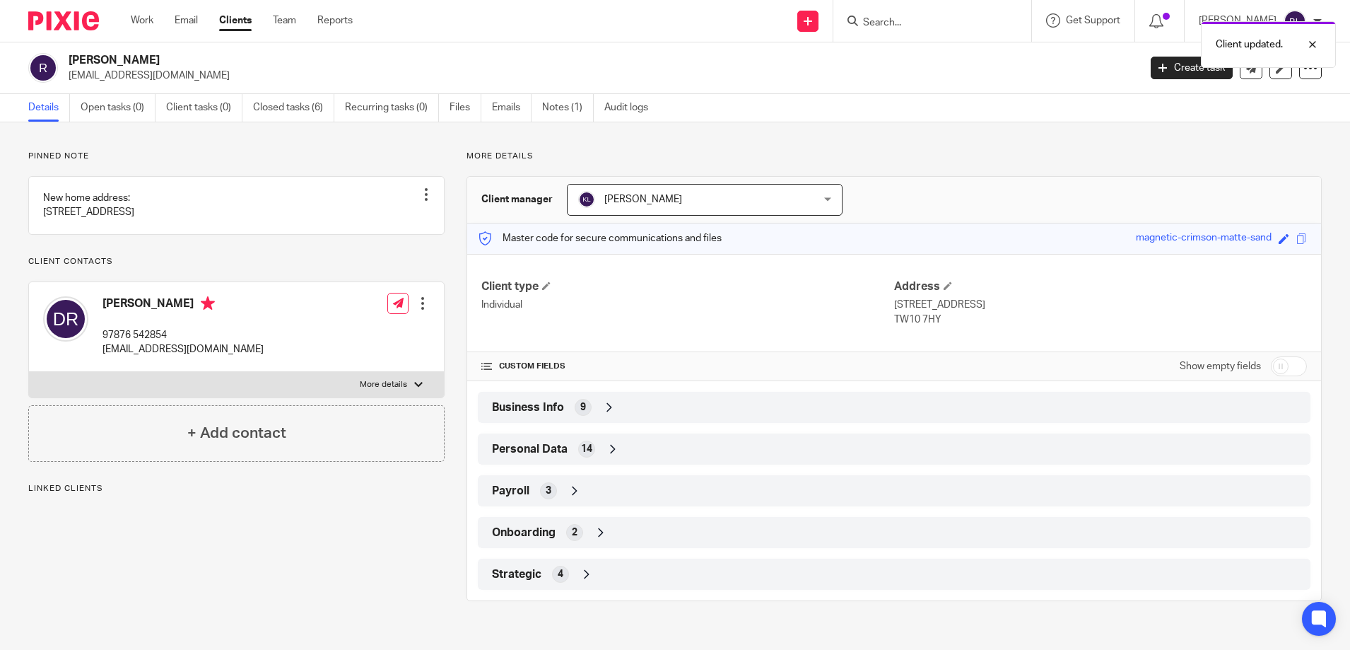
click at [893, 23] on div "Client updated." at bounding box center [1005, 41] width 661 height 54
click at [894, 13] on form at bounding box center [937, 21] width 151 height 18
click at [883, 20] on input "Search" at bounding box center [925, 23] width 127 height 13
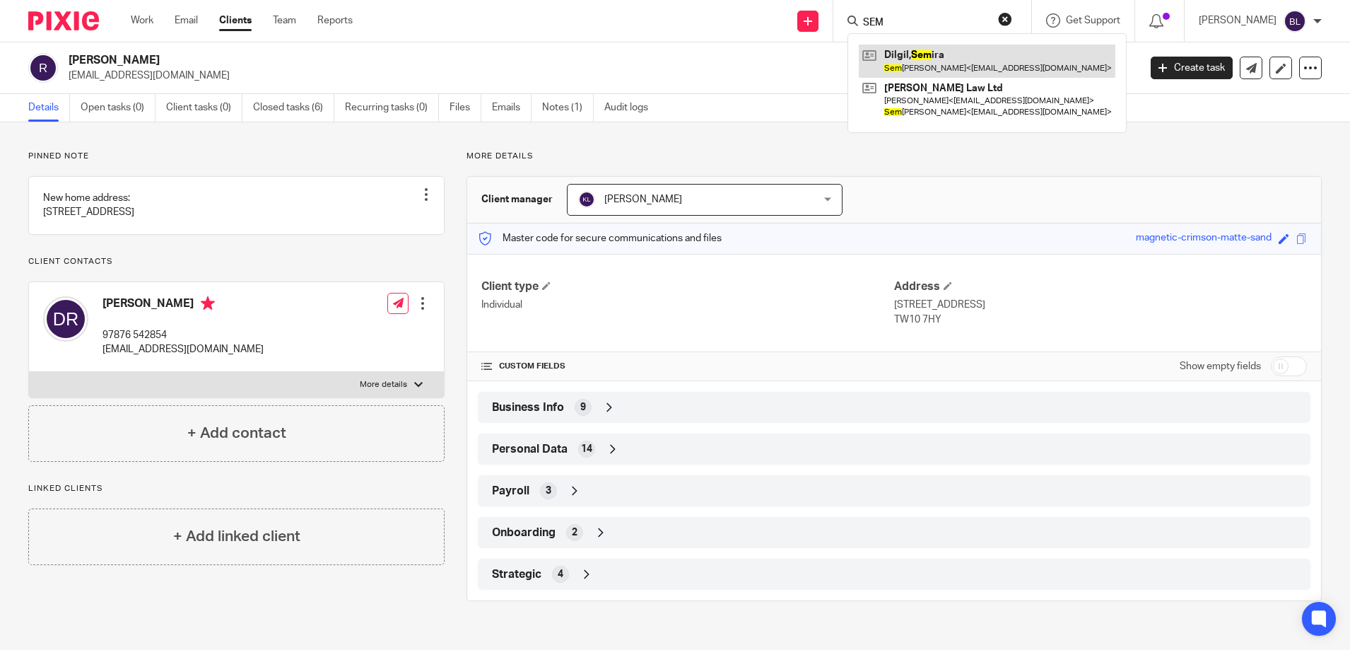
type input "SEM"
click at [921, 59] on link at bounding box center [987, 61] width 257 height 33
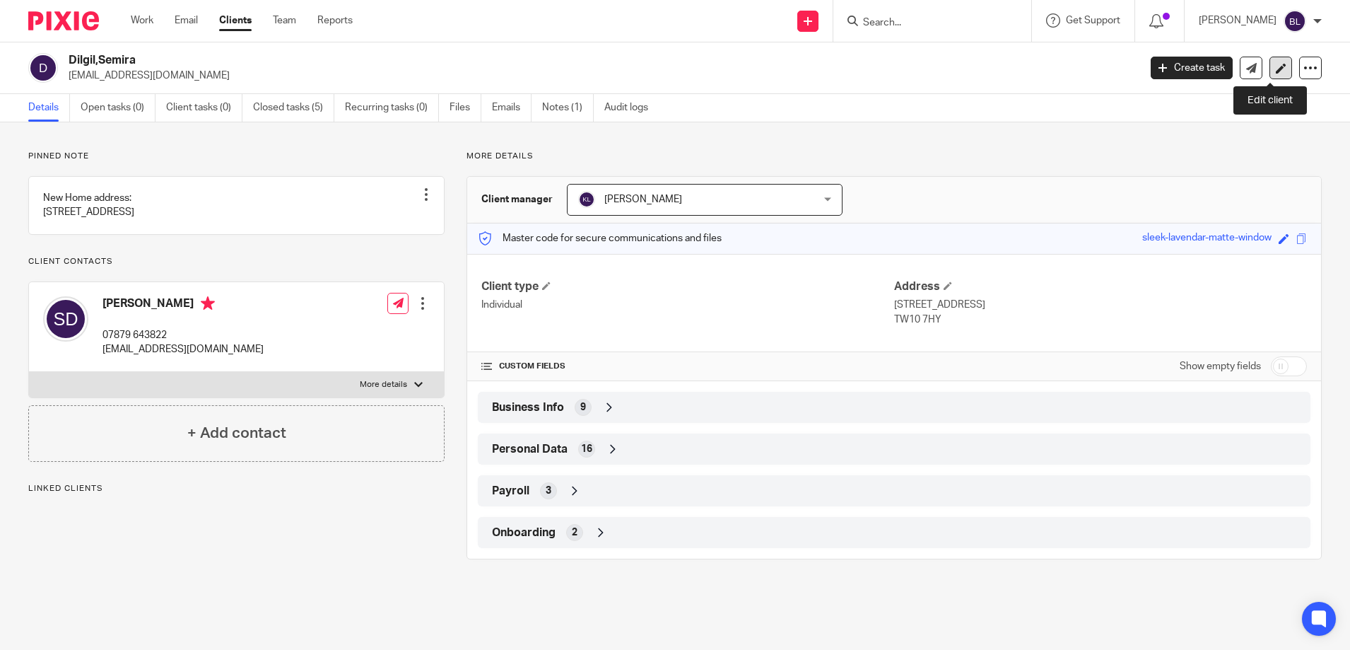
click at [1276, 64] on icon at bounding box center [1281, 68] width 11 height 11
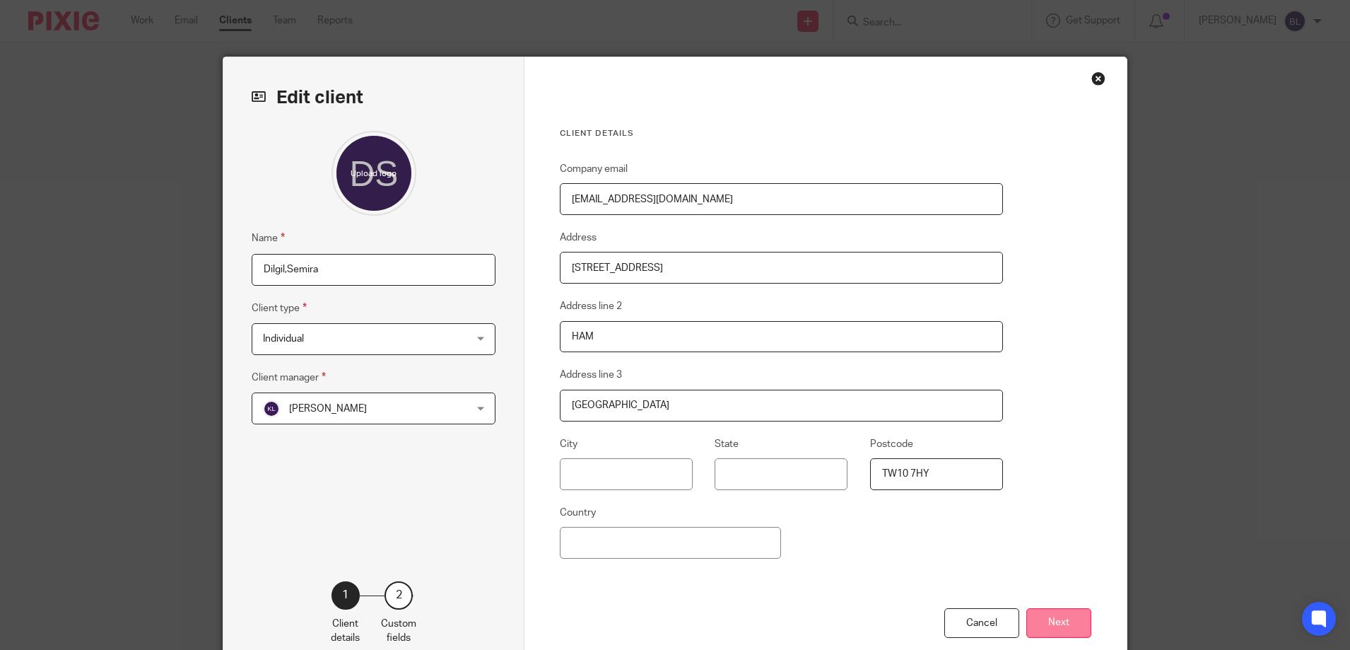
click at [1054, 619] on button "Next" at bounding box center [1059, 623] width 65 height 30
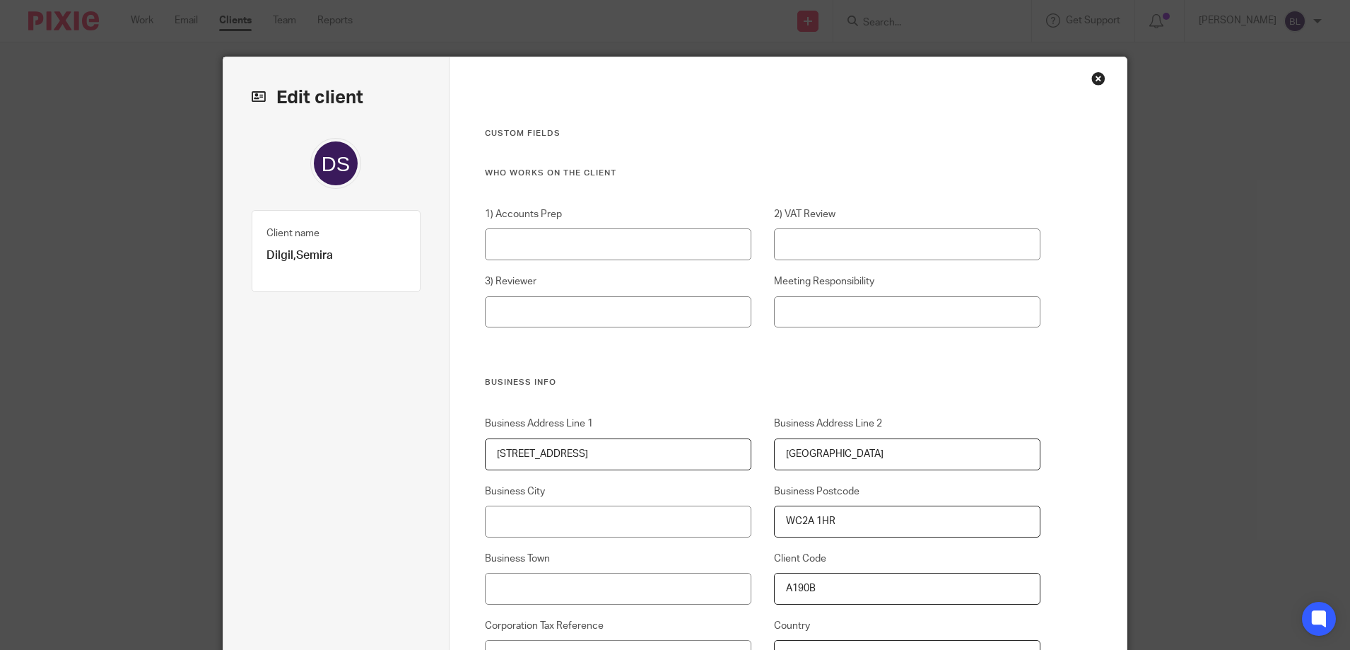
drag, startPoint x: 607, startPoint y: 448, endPoint x: 198, endPoint y: 373, distance: 415.6
click at [198, 373] on div "Edit client Name [PERSON_NAME],Semira Client type Individual Individual Advice …" at bounding box center [675, 325] width 1350 height 650
type input "120 HOLBORN"
drag, startPoint x: 866, startPoint y: 525, endPoint x: 653, endPoint y: 515, distance: 213.1
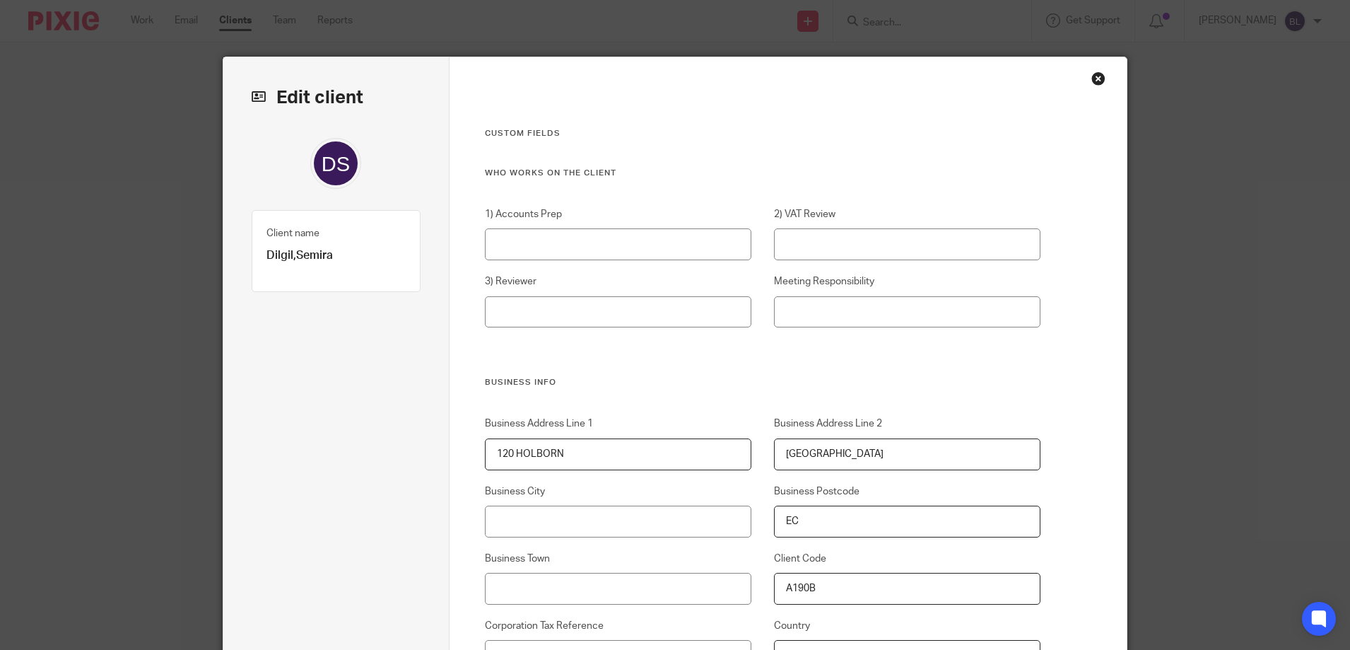
type input "EC1N 2TD"
type input "[GEOGRAPHIC_DATA]"
click at [1194, 495] on div "Edit client Name [PERSON_NAME],Semira Client type Individual Individual Advice …" at bounding box center [675, 325] width 1350 height 650
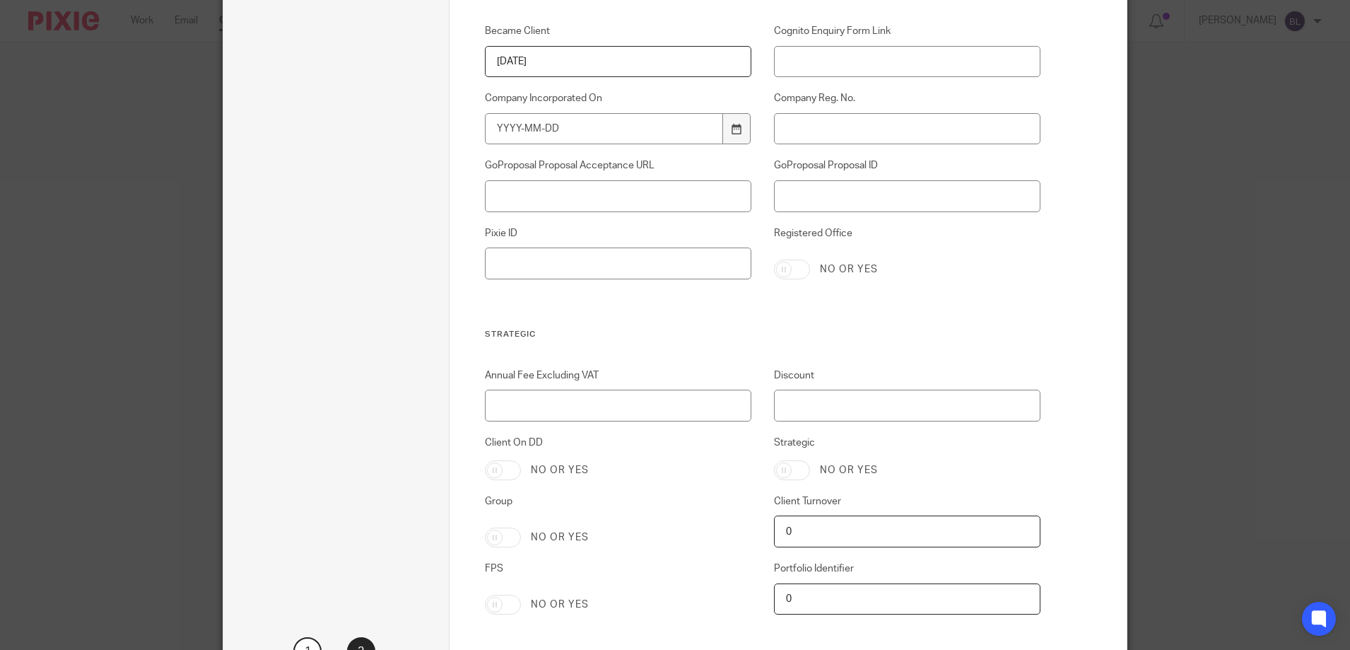
scroll to position [2801, 0]
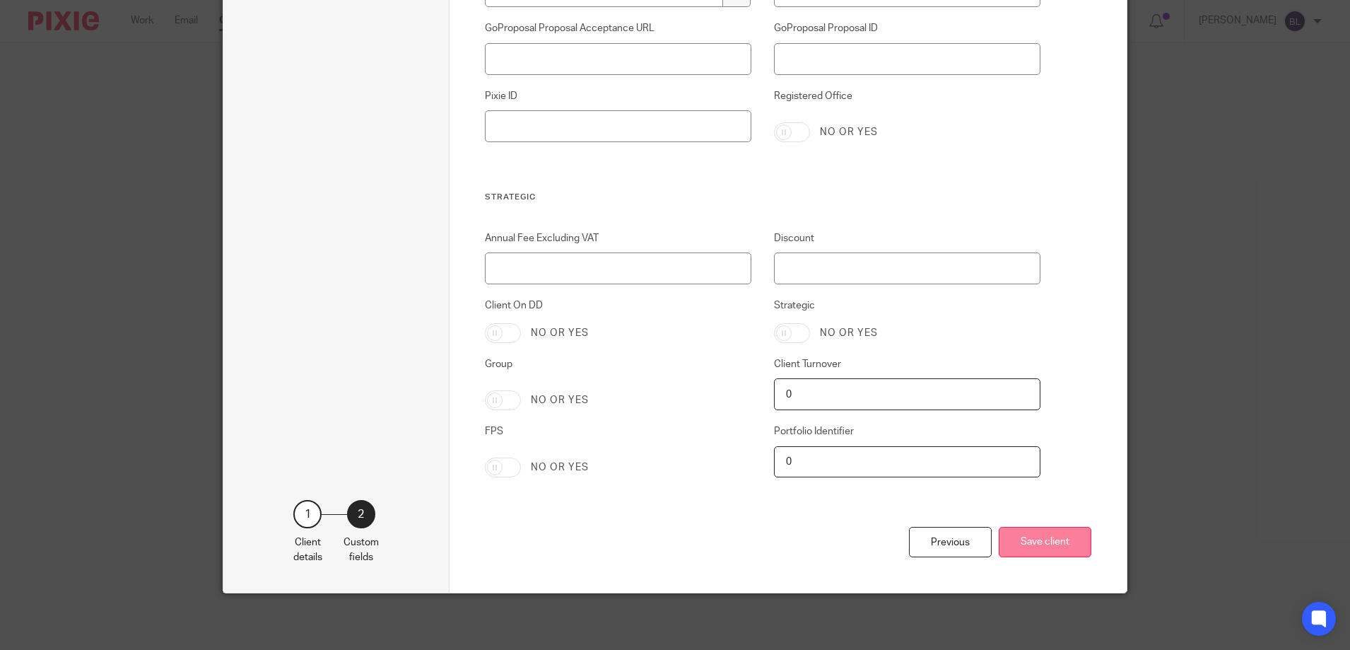
click at [1037, 532] on button "Save client" at bounding box center [1045, 542] width 93 height 30
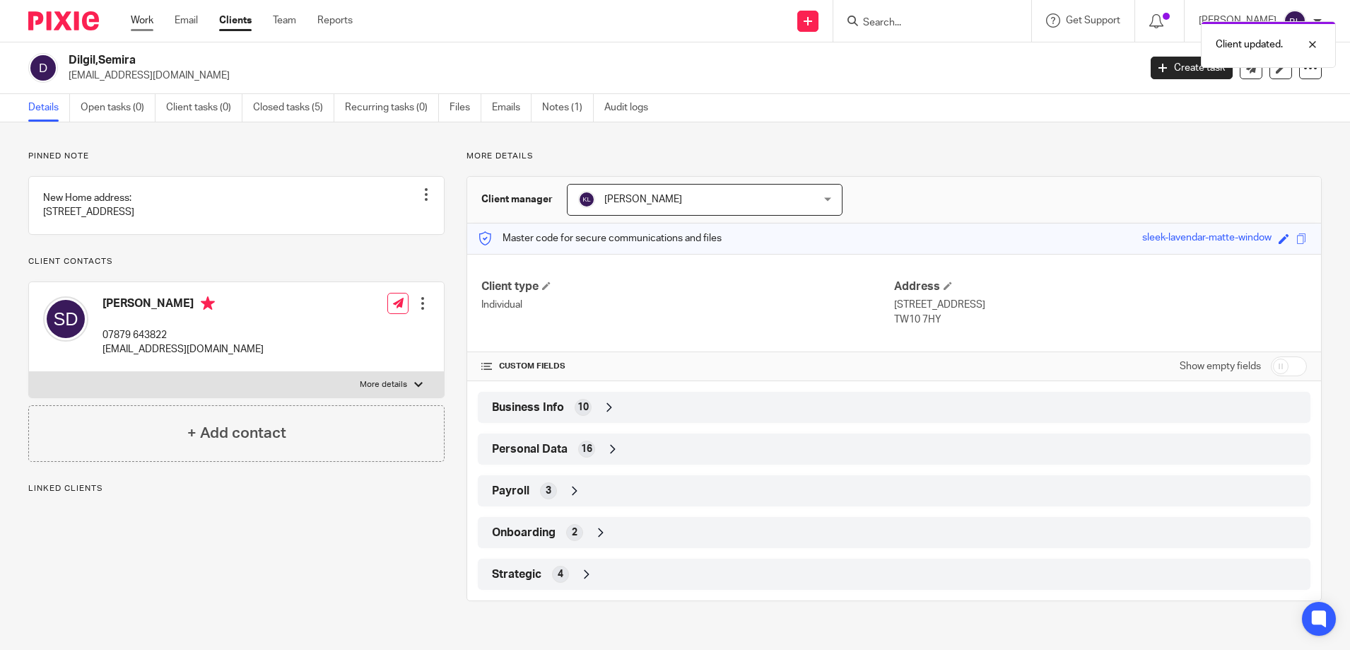
click at [137, 22] on link "Work" at bounding box center [142, 20] width 23 height 14
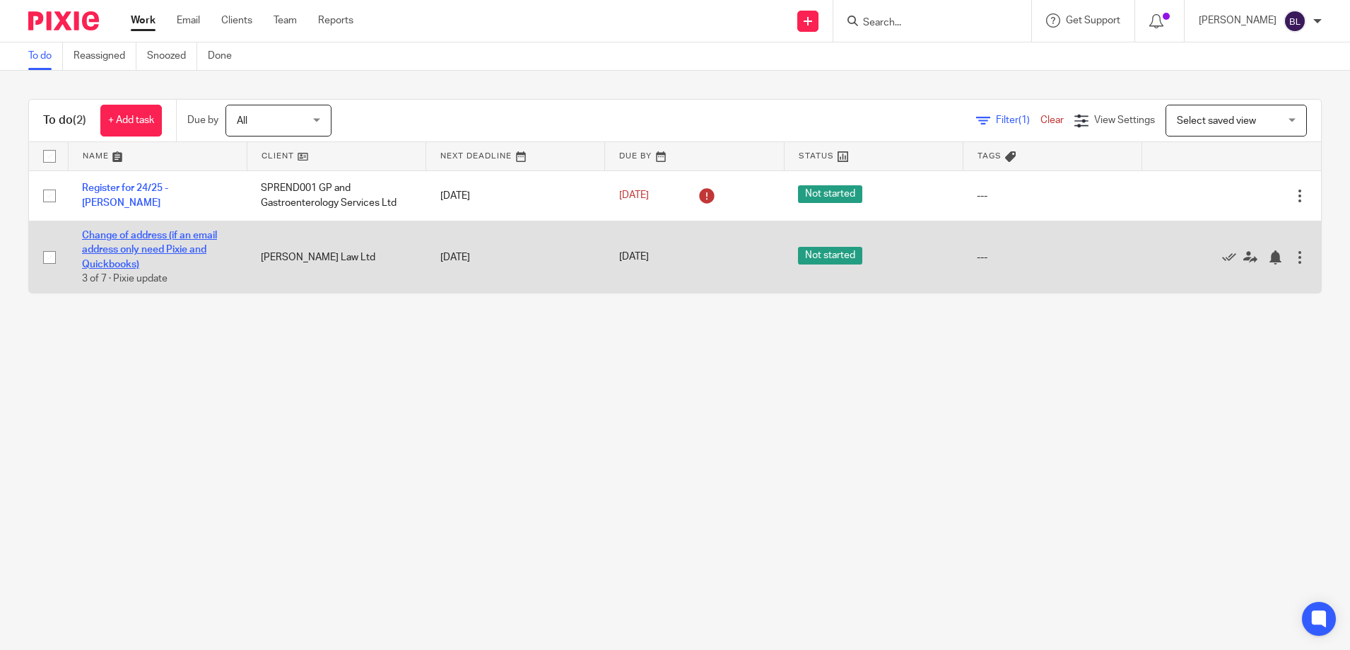
click at [135, 236] on link "Change of address (if an email address only need Pixie and Quickbooks)" at bounding box center [149, 250] width 135 height 39
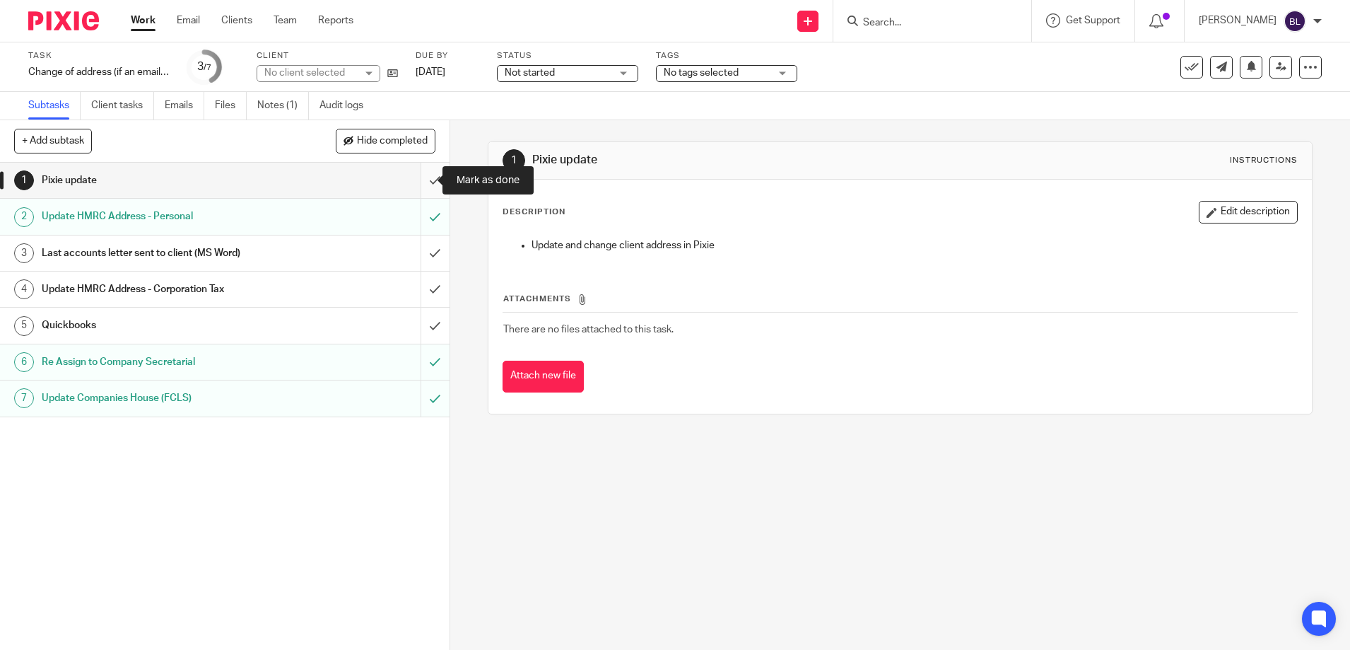
click at [420, 174] on input "submit" at bounding box center [225, 180] width 450 height 35
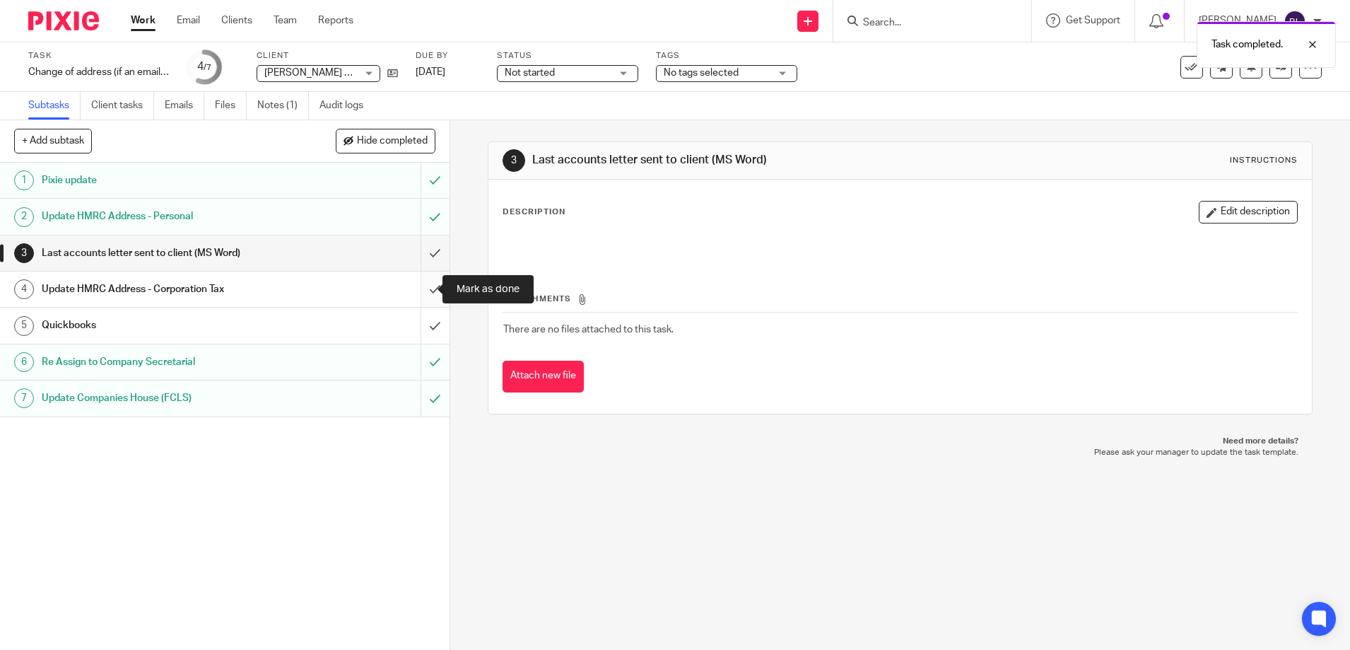
click at [420, 290] on input "submit" at bounding box center [225, 289] width 450 height 35
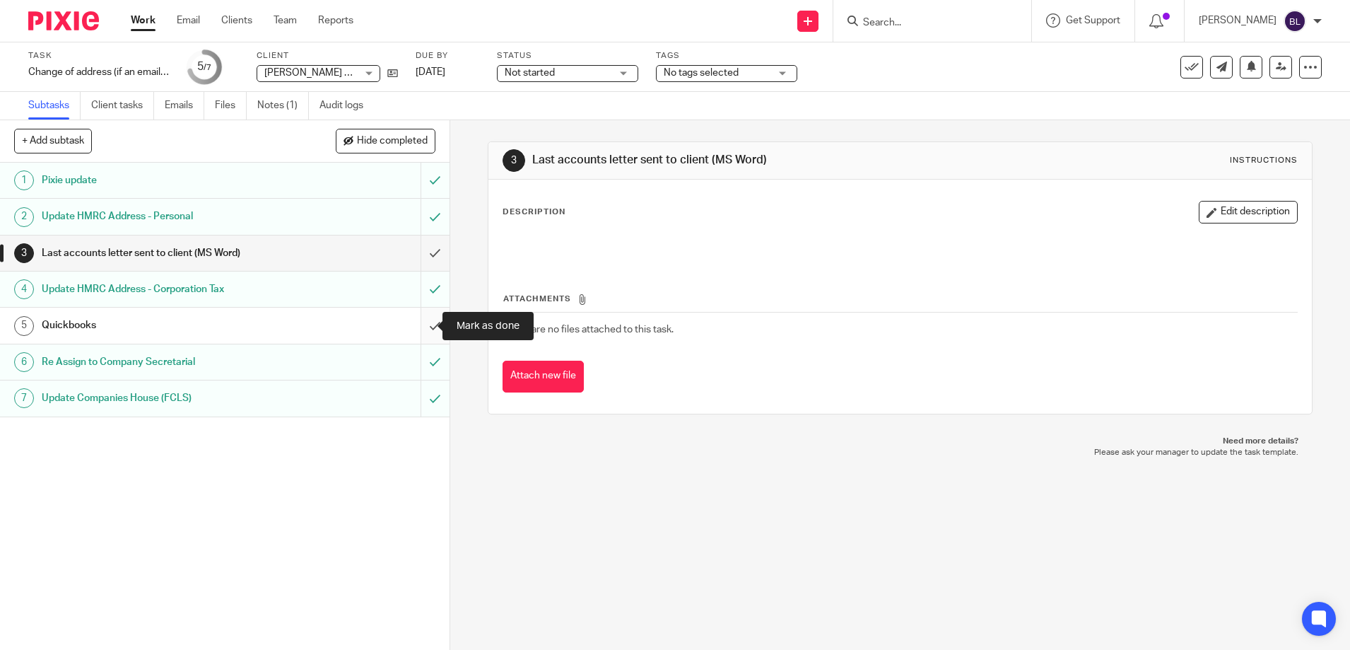
click at [419, 322] on input "submit" at bounding box center [225, 325] width 450 height 35
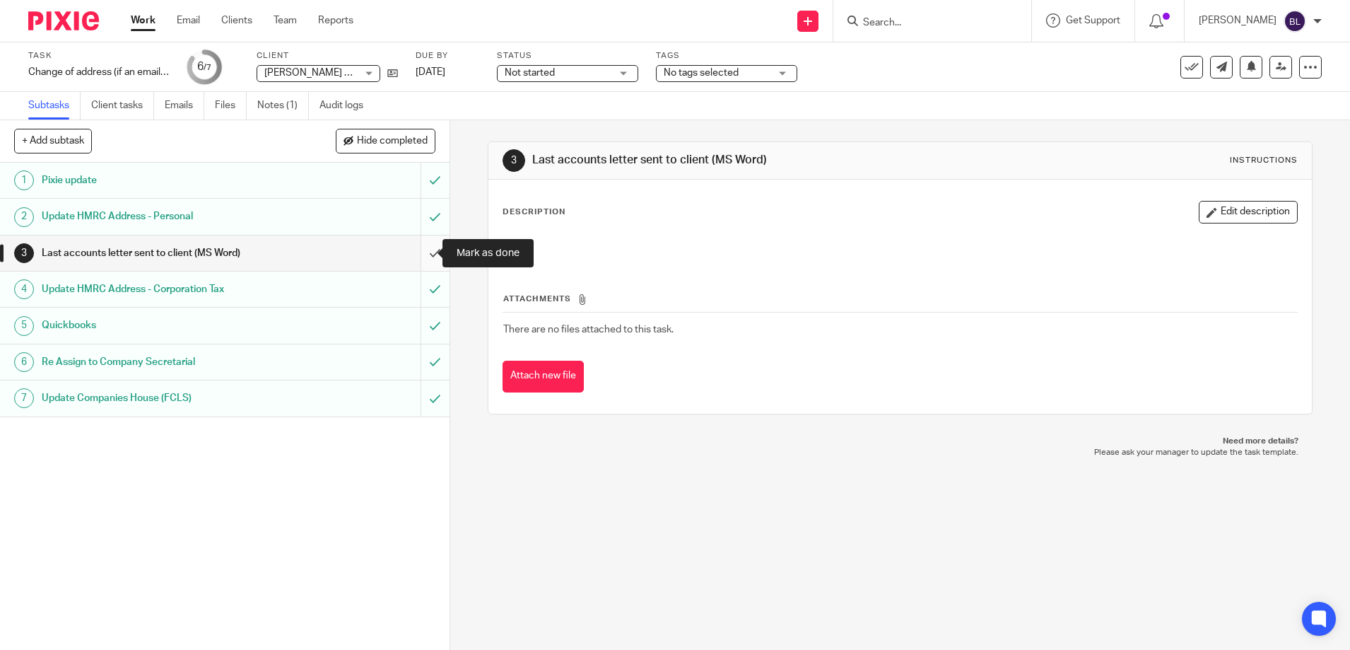
click at [421, 245] on input "submit" at bounding box center [225, 252] width 450 height 35
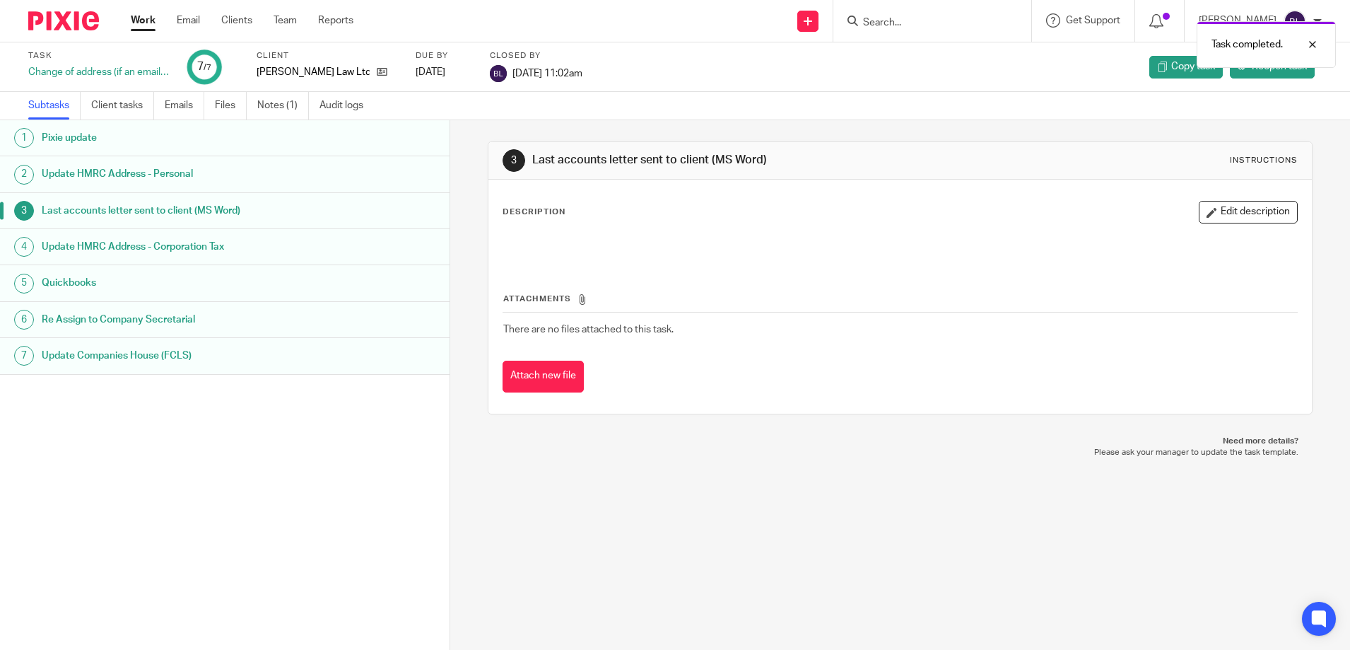
click at [139, 21] on link "Work" at bounding box center [143, 20] width 25 height 14
